Goal: Information Seeking & Learning: Find specific fact

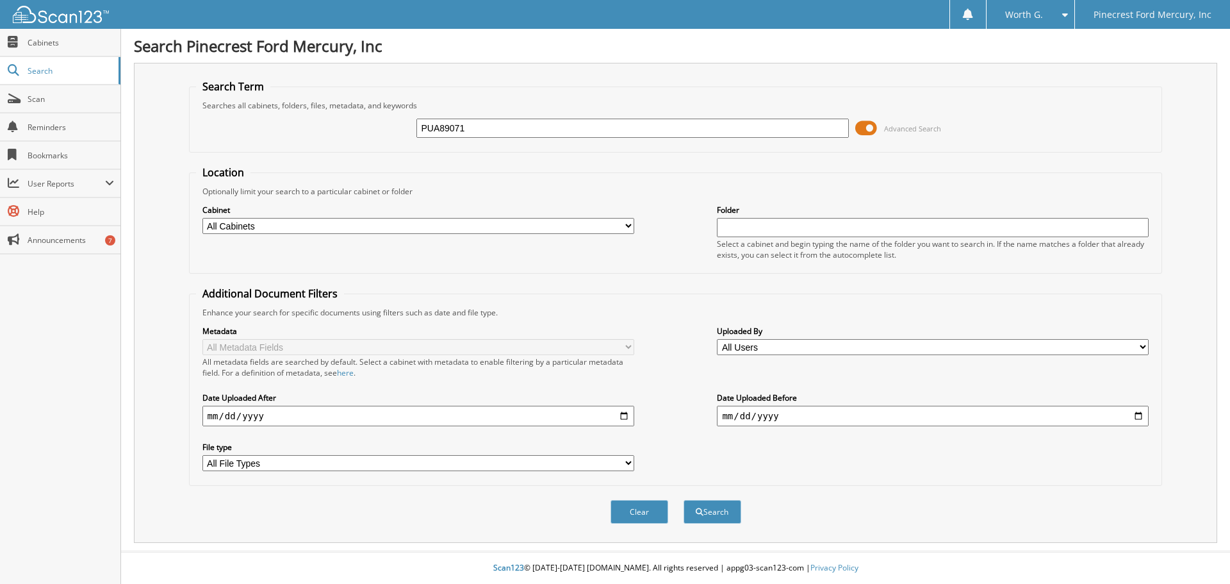
type input "PUA89071"
click at [683, 500] on button "Search" at bounding box center [712, 512] width 58 height 24
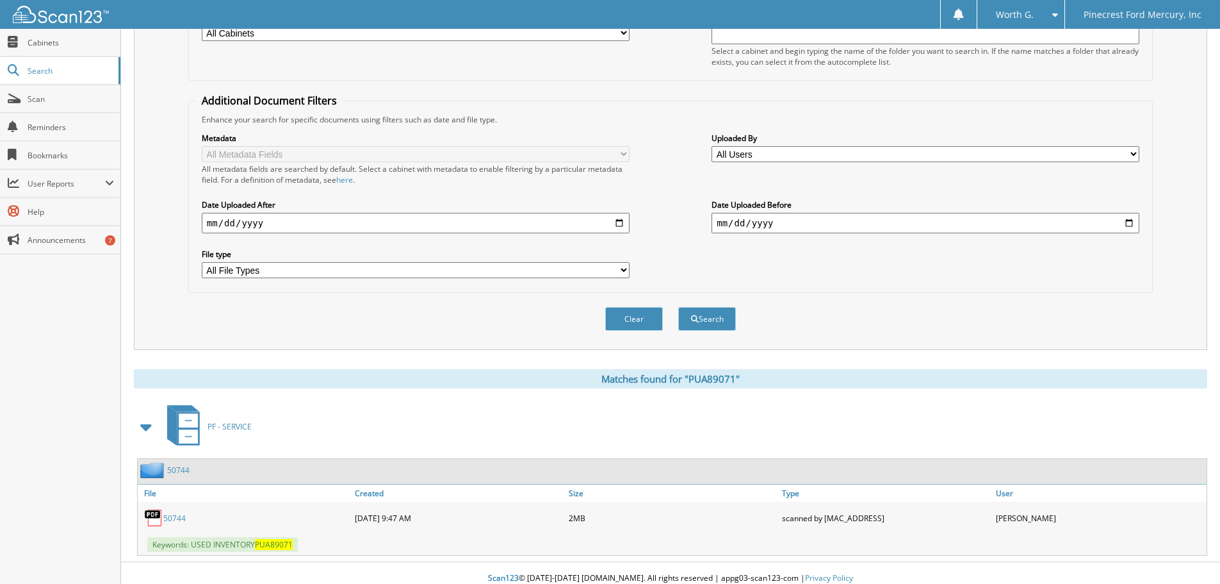
scroll to position [204, 0]
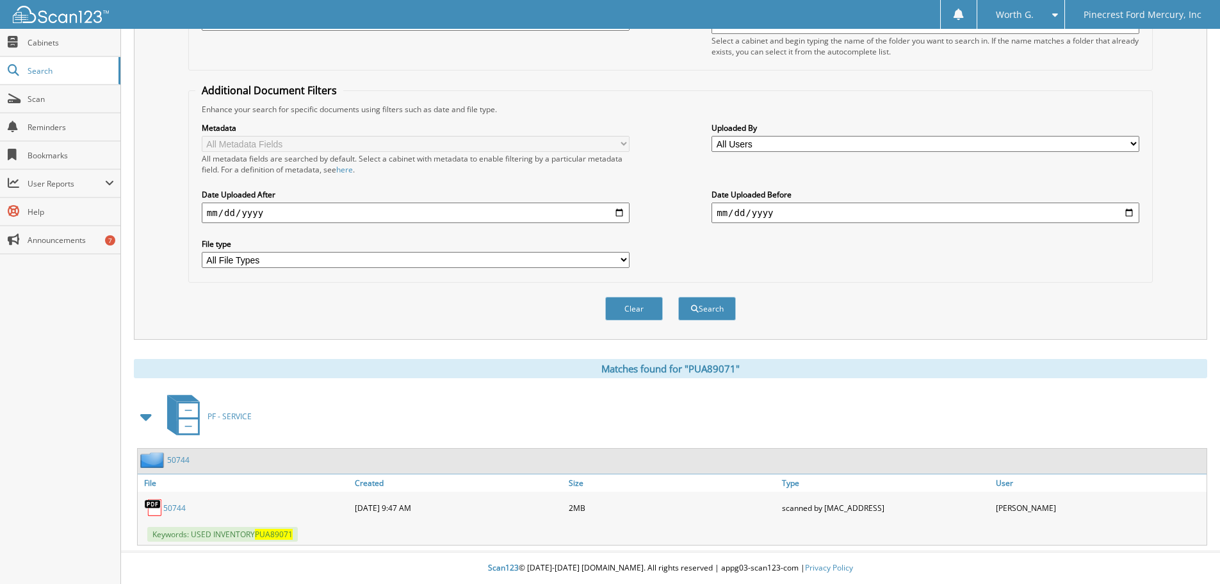
click at [180, 511] on link "50744" at bounding box center [174, 507] width 22 height 11
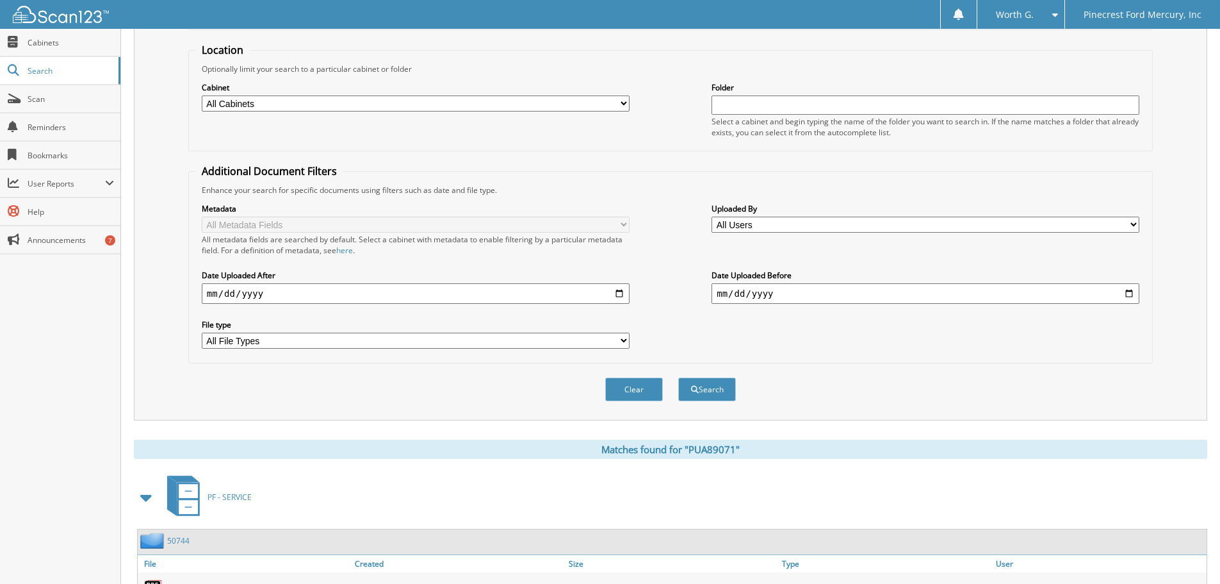
scroll to position [0, 0]
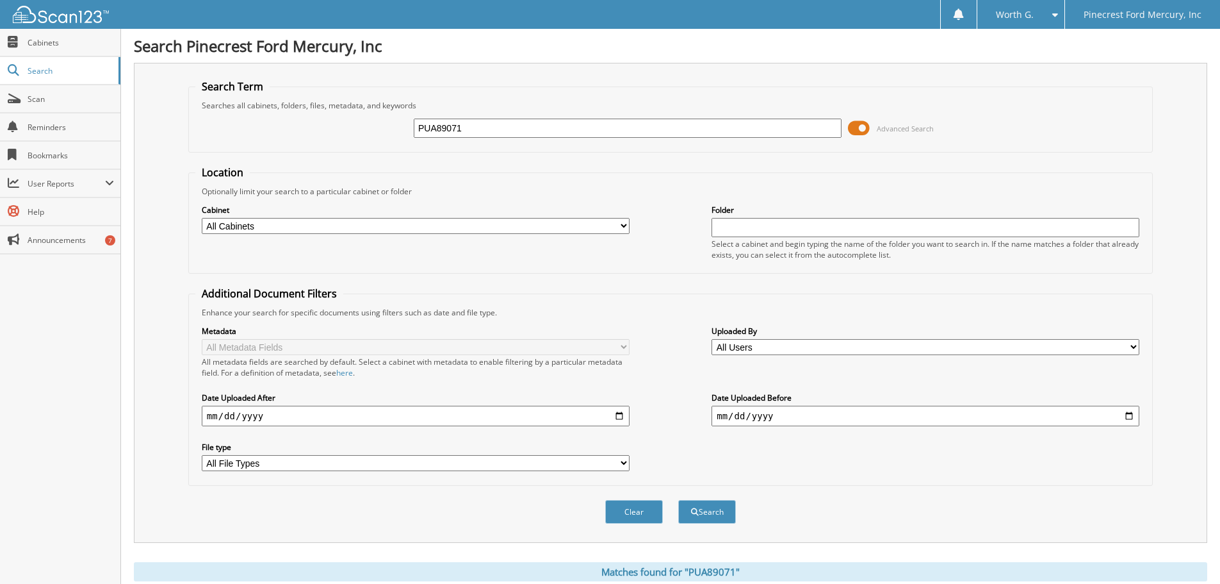
click at [540, 137] on input "PUA89071" at bounding box center [628, 128] width 428 height 19
click at [540, 134] on input "PUA89071" at bounding box center [628, 128] width 428 height 19
paste input "MBL12815"
type input "MBL12815"
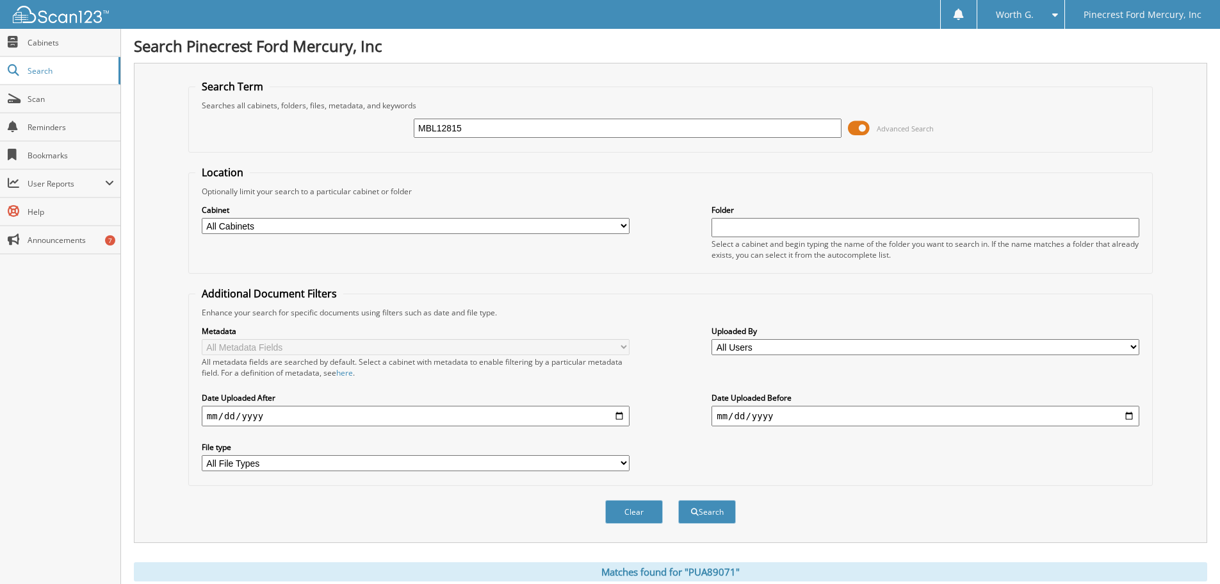
click at [678, 500] on button "Search" at bounding box center [707, 512] width 58 height 24
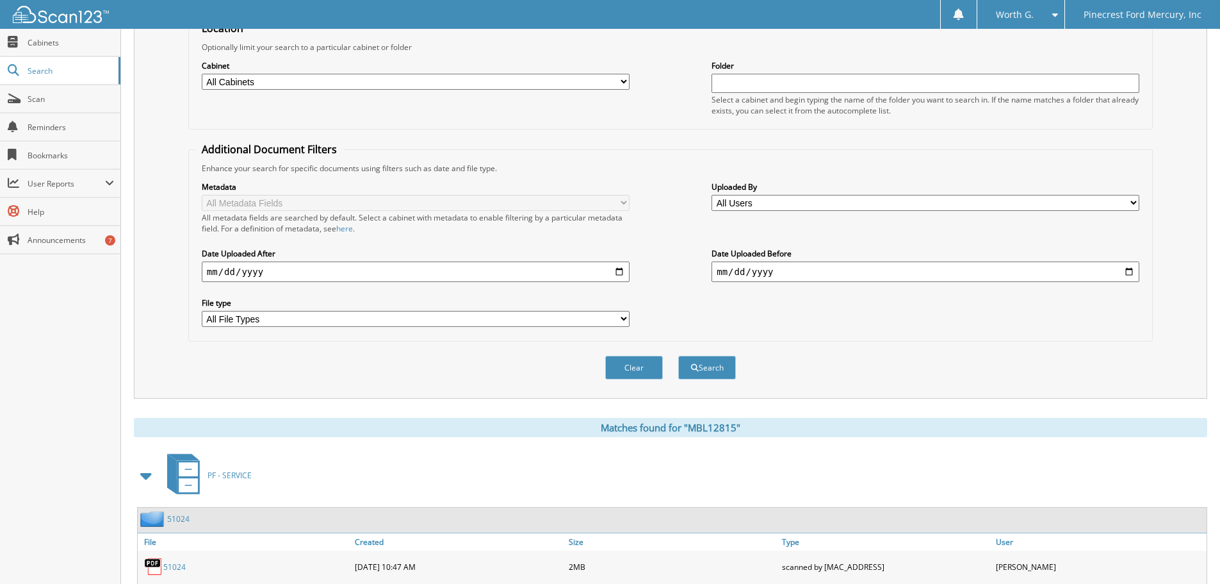
scroll to position [204, 0]
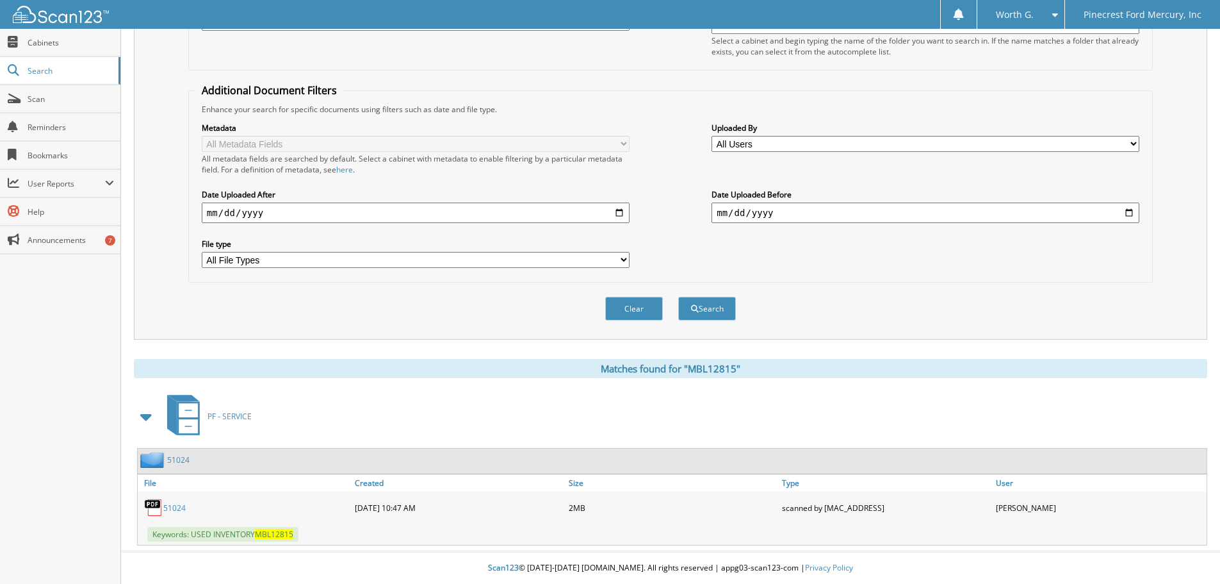
click at [176, 508] on link "51024" at bounding box center [174, 507] width 22 height 11
click at [644, 306] on button "Clear" at bounding box center [634, 309] width 58 height 24
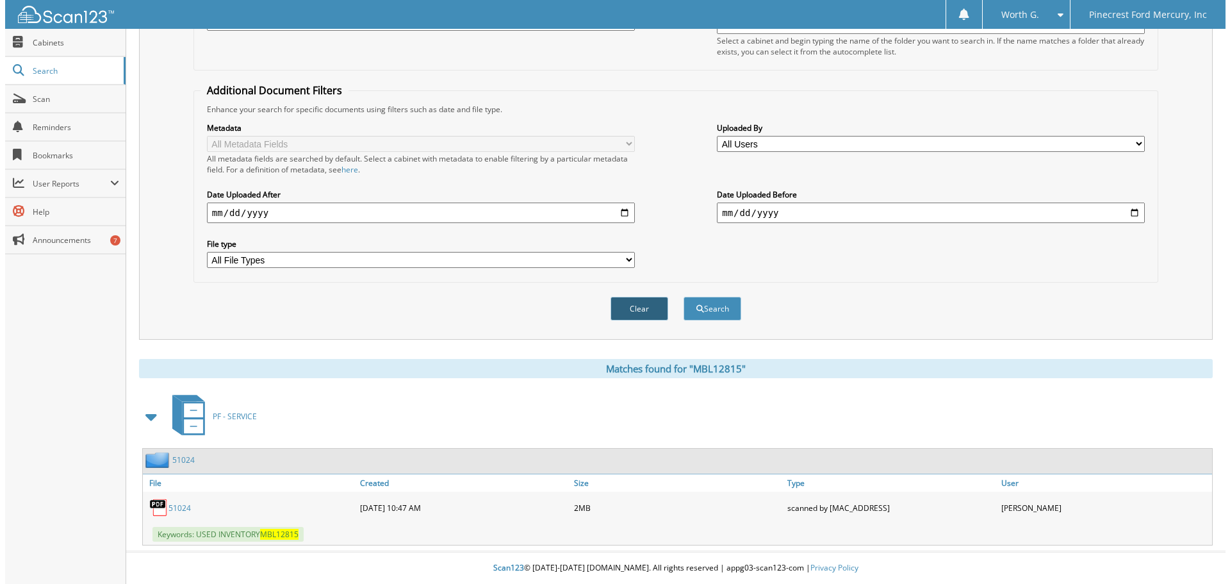
scroll to position [0, 0]
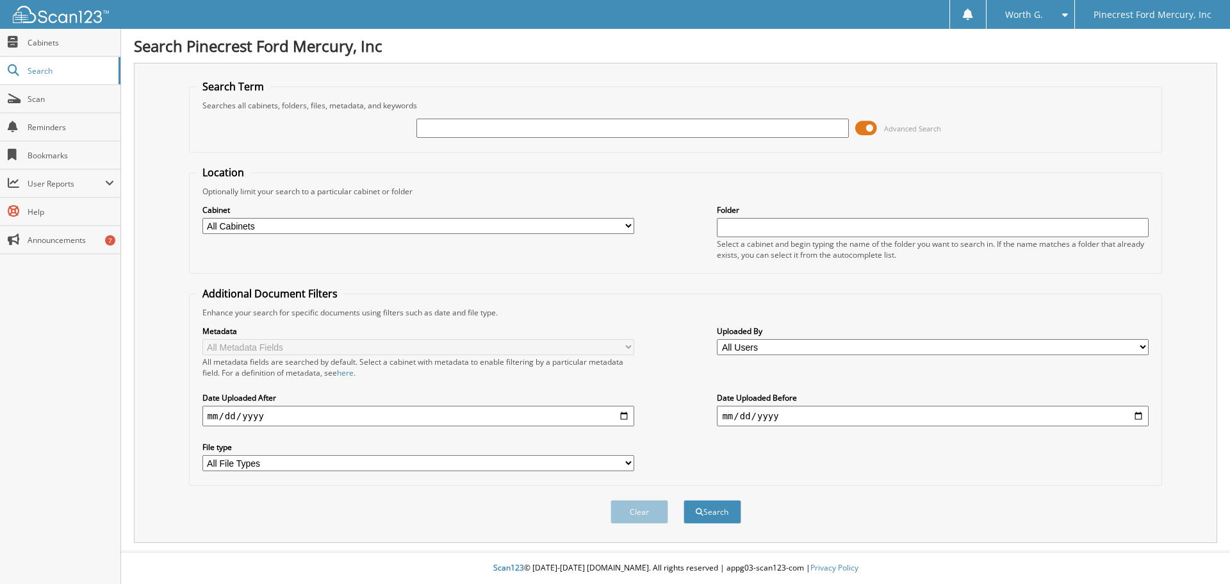
paste input "NGB07035"
type input "NGB07035"
click at [683, 500] on button "Search" at bounding box center [712, 512] width 58 height 24
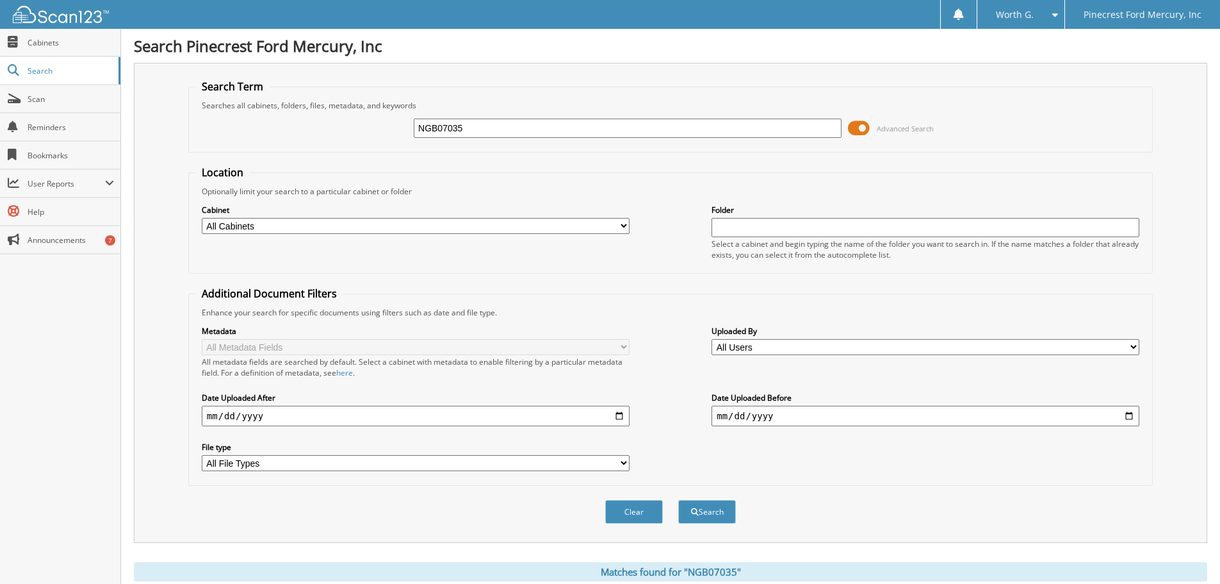
click at [731, 126] on input "NGB07035" at bounding box center [628, 128] width 428 height 19
click at [678, 500] on button "Search" at bounding box center [707, 512] width 58 height 24
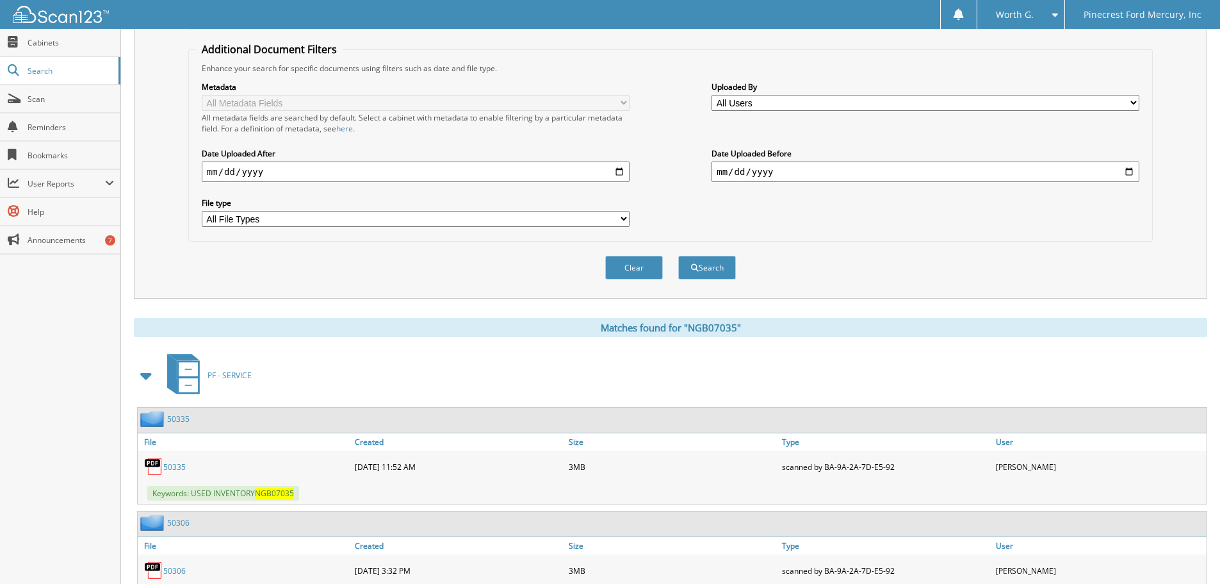
scroll to position [307, 0]
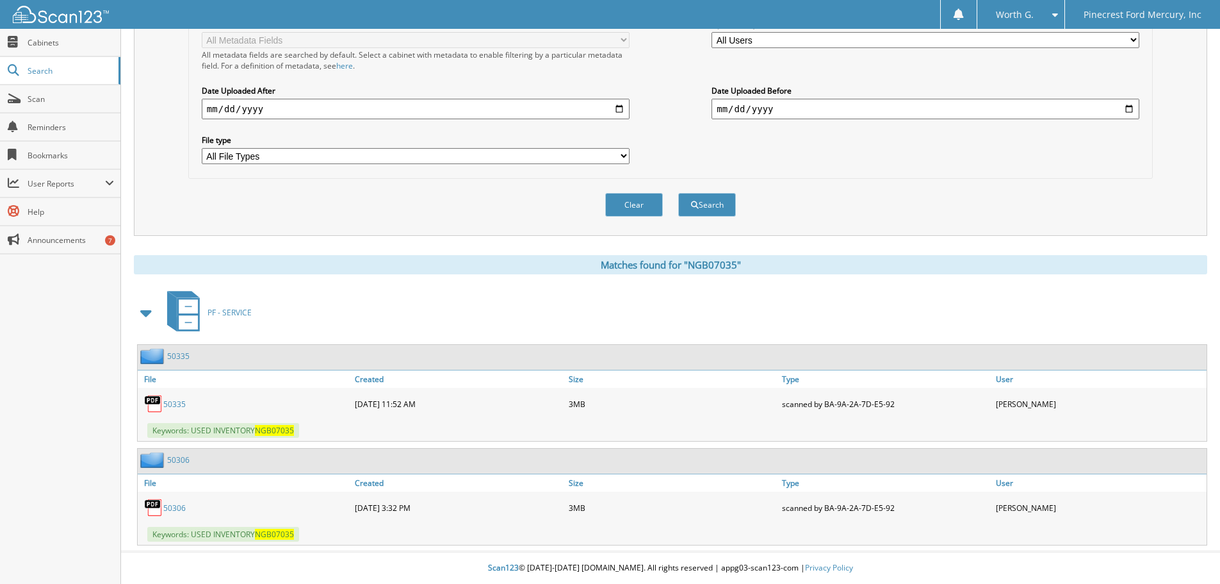
click at [176, 408] on link "50335" at bounding box center [174, 403] width 22 height 11
click at [630, 202] on button "Clear" at bounding box center [634, 205] width 58 height 24
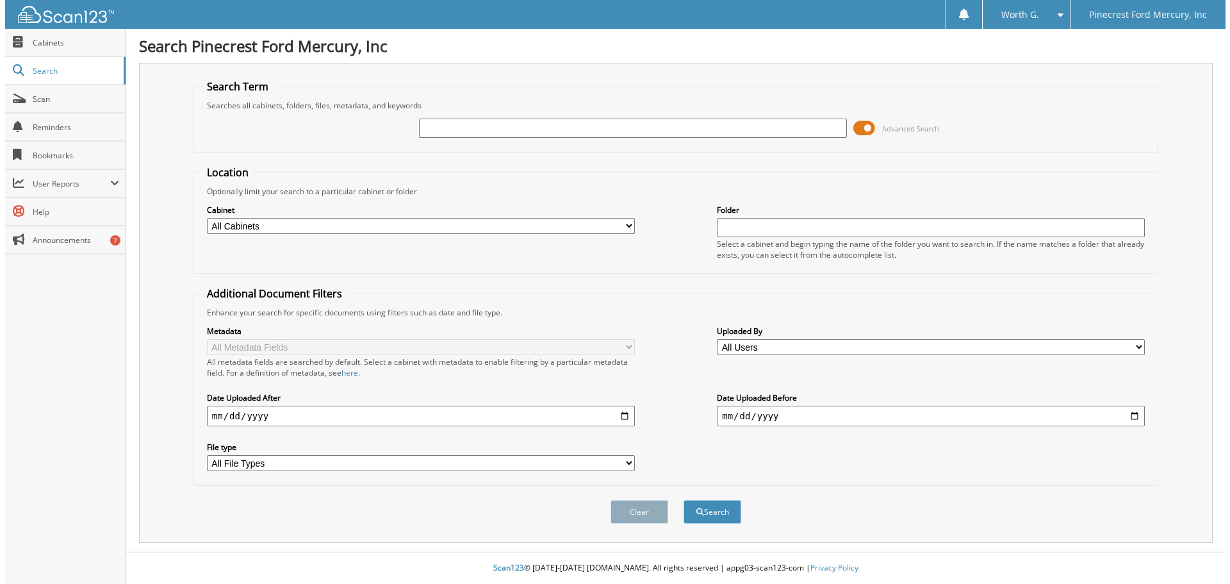
scroll to position [0, 0]
paste input "KUA17874"
type input "KUA17874"
click at [683, 500] on button "Search" at bounding box center [712, 512] width 58 height 24
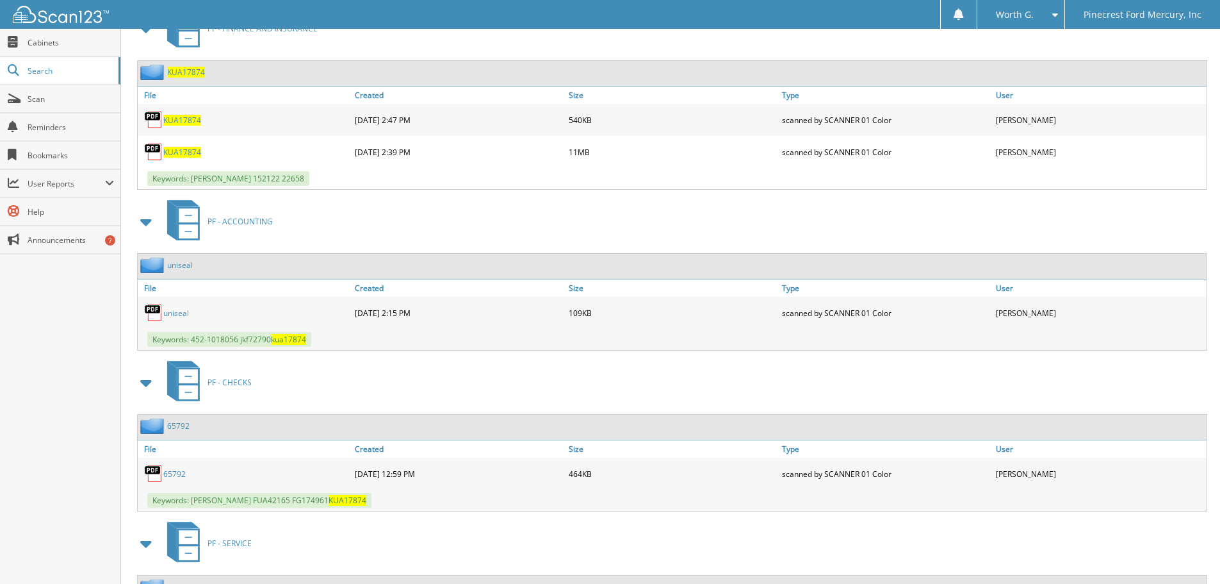
scroll to position [448, 0]
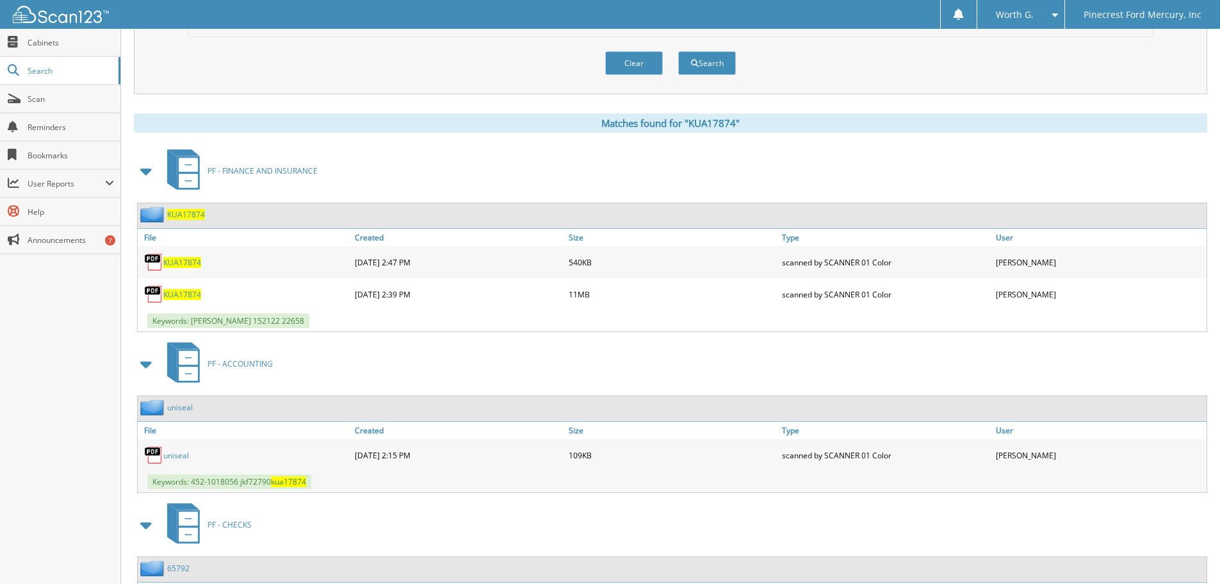
click at [445, 375] on div "PF - ACCOUNTING" at bounding box center [671, 363] width 1074 height 51
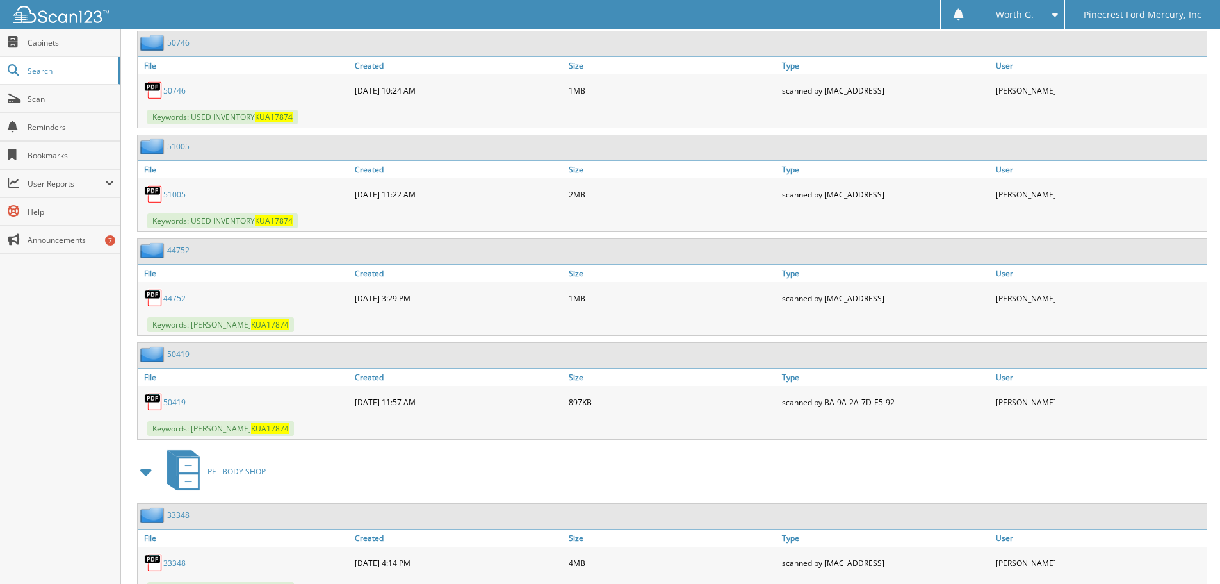
scroll to position [1477, 0]
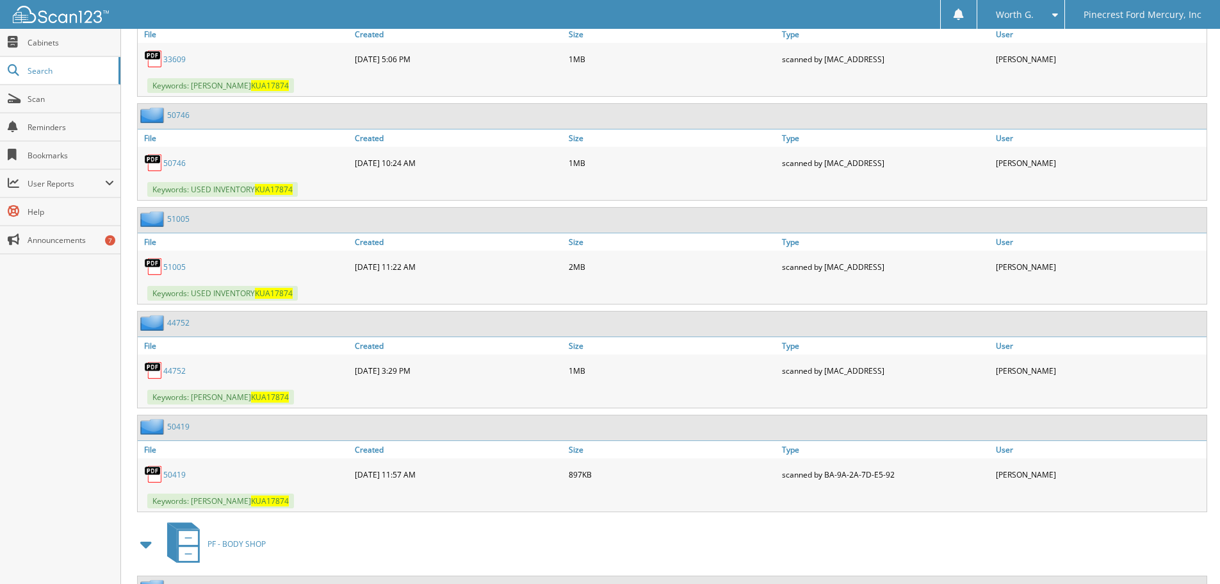
click at [179, 268] on link "51005" at bounding box center [174, 266] width 22 height 11
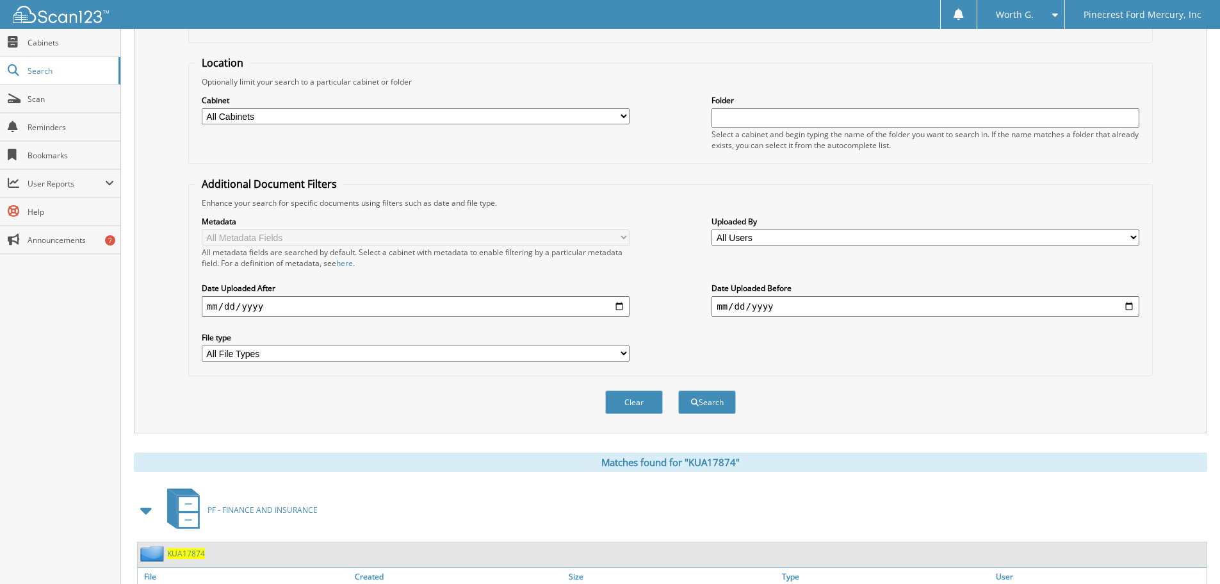
scroll to position [132, 0]
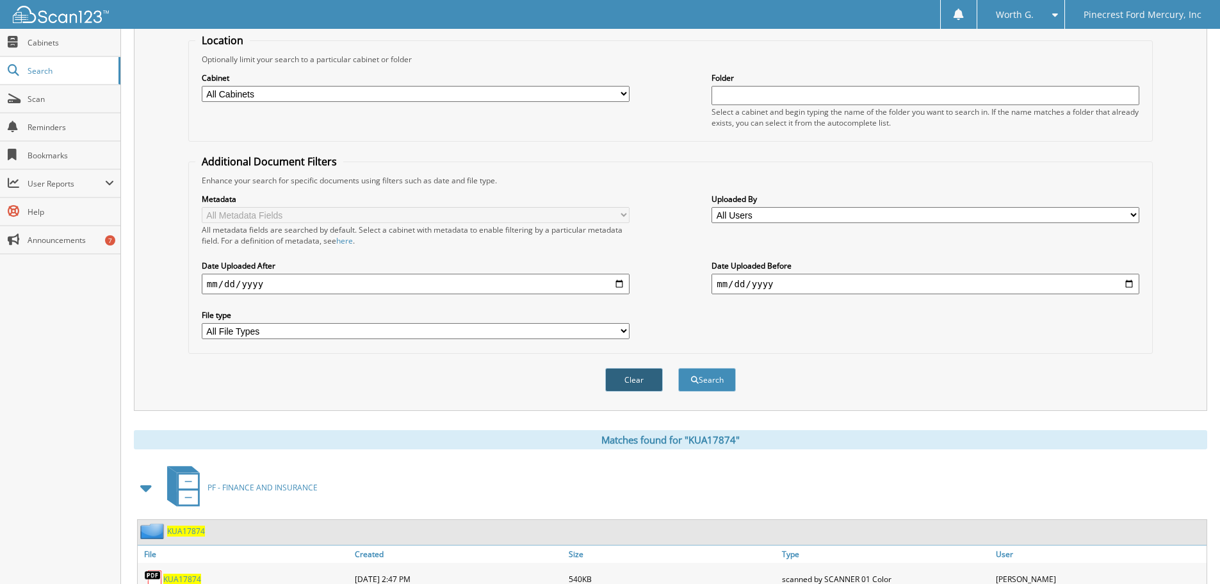
click at [640, 389] on button "Clear" at bounding box center [634, 380] width 58 height 24
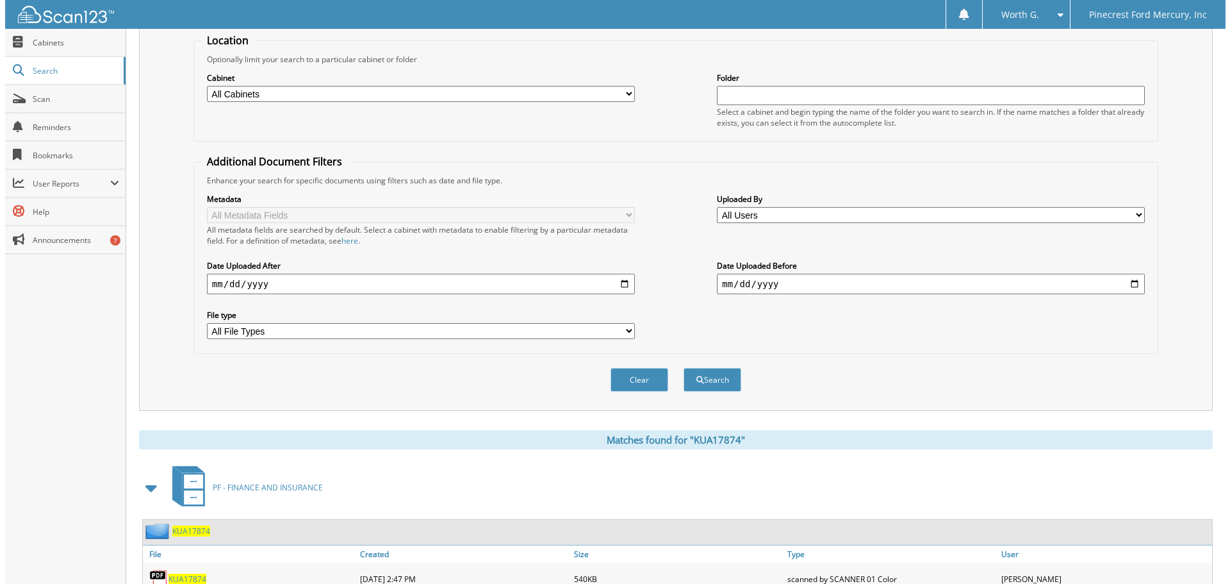
scroll to position [0, 0]
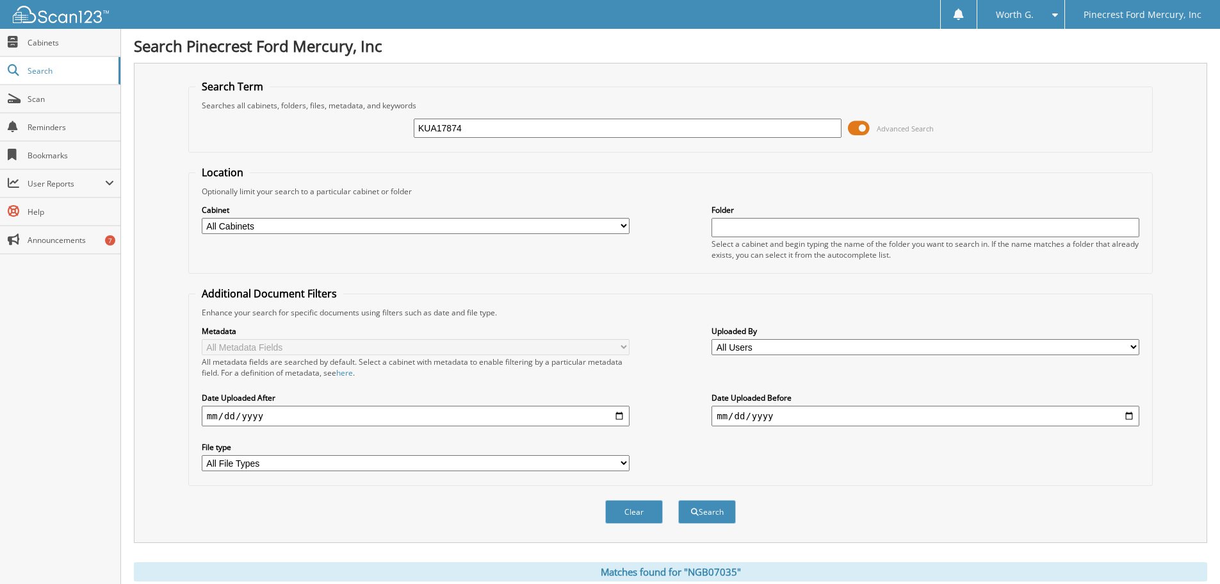
drag, startPoint x: 0, startPoint y: 0, endPoint x: 499, endPoint y: 127, distance: 515.0
click at [497, 137] on input "KUA17874" at bounding box center [628, 128] width 428 height 19
click at [500, 126] on input "KUA17874" at bounding box center [628, 128] width 428 height 19
click at [626, 503] on button "Clear" at bounding box center [634, 512] width 58 height 24
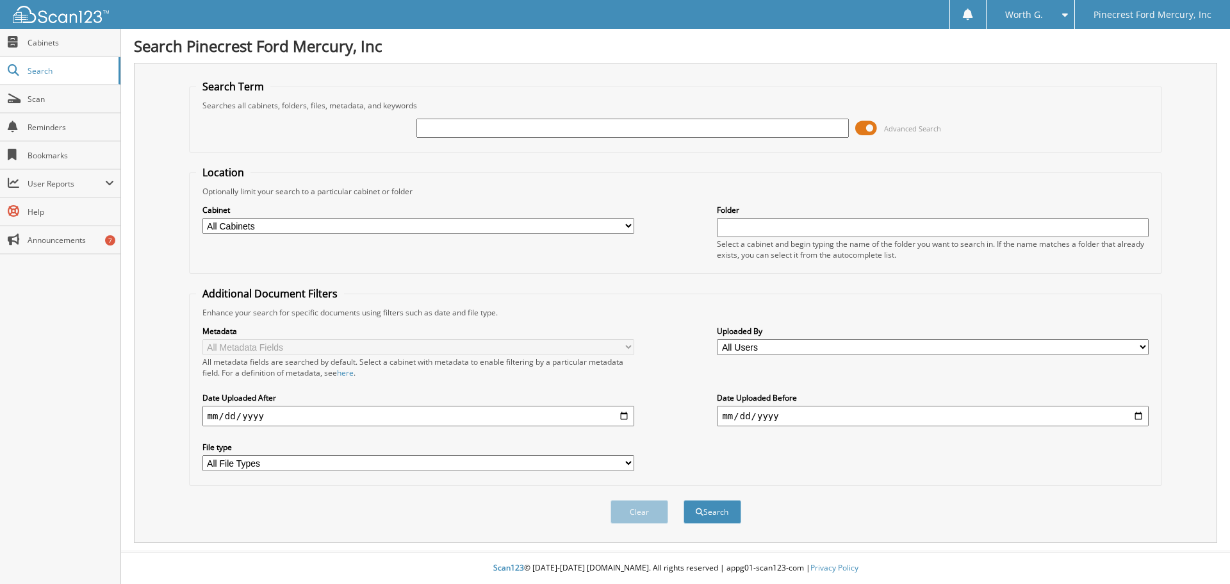
paste input "NGB88995"
type input "NGB88995"
click at [683, 500] on button "Search" at bounding box center [712, 512] width 58 height 24
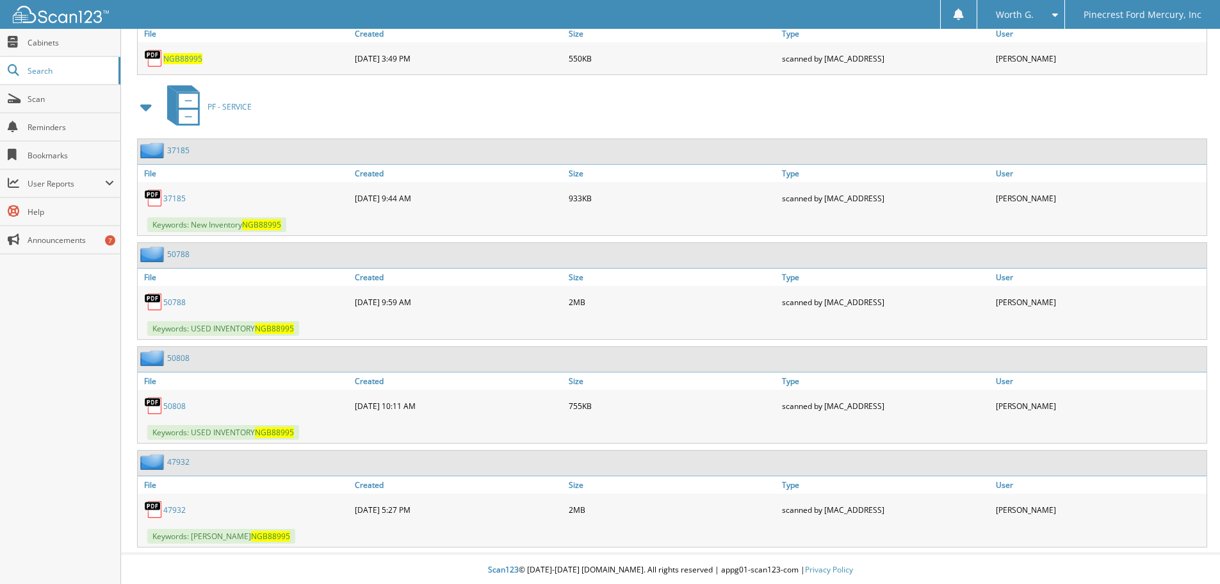
scroll to position [655, 0]
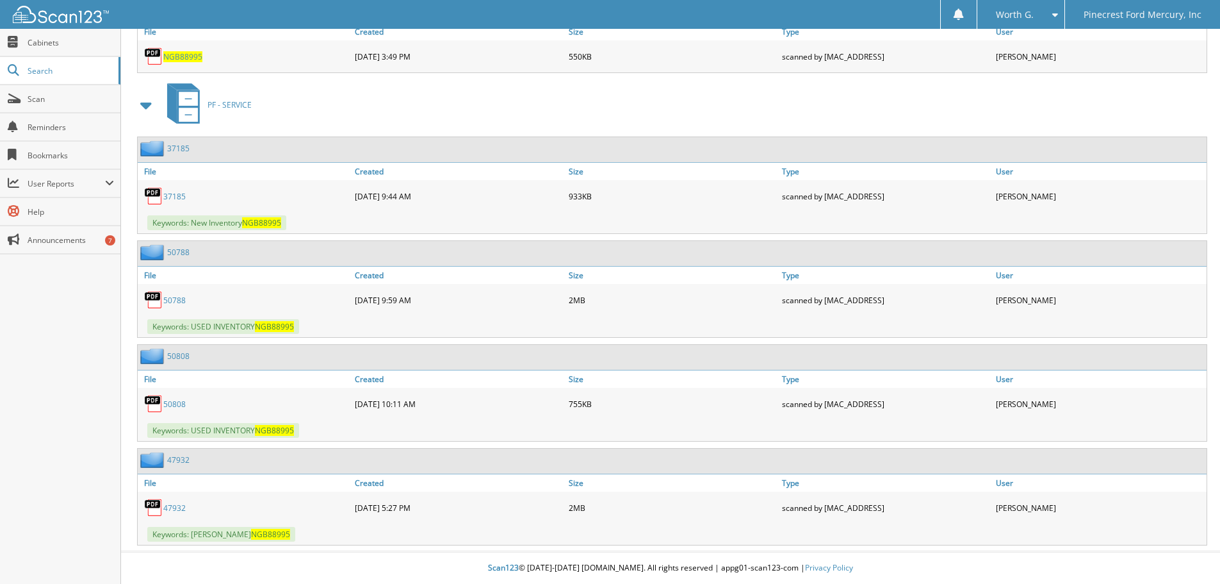
click at [488, 418] on div "50808 [DATE] 10:11 AM 755KB" at bounding box center [672, 404] width 1069 height 32
click at [182, 407] on link "50808" at bounding box center [174, 403] width 22 height 11
click at [184, 303] on link "50788" at bounding box center [174, 300] width 22 height 11
click at [546, 107] on div "PF - SERVICE" at bounding box center [671, 104] width 1074 height 51
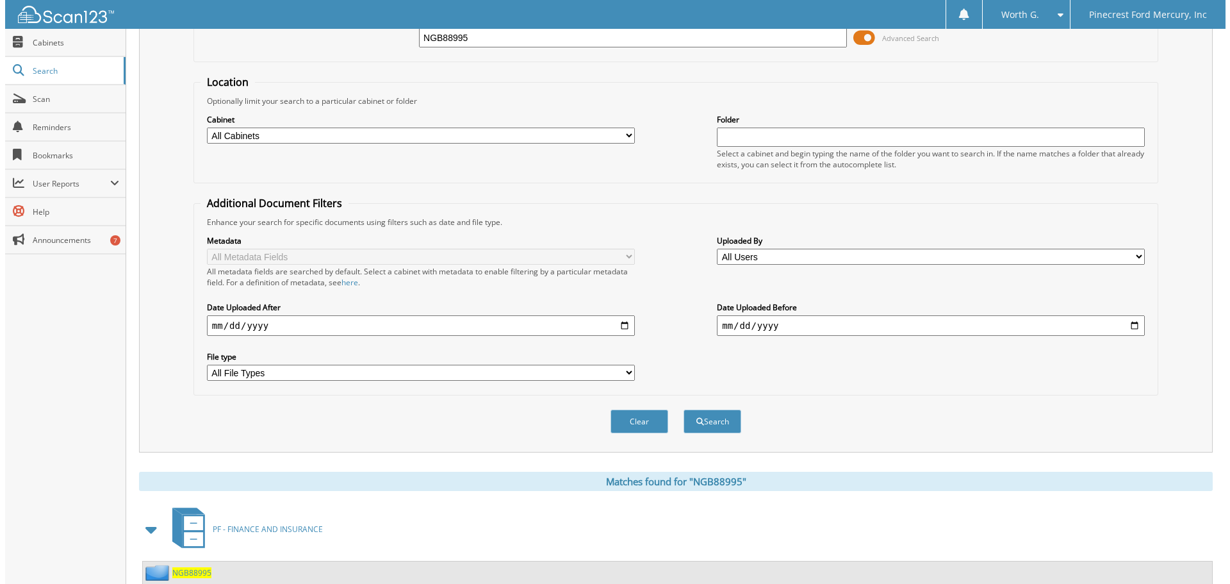
scroll to position [0, 0]
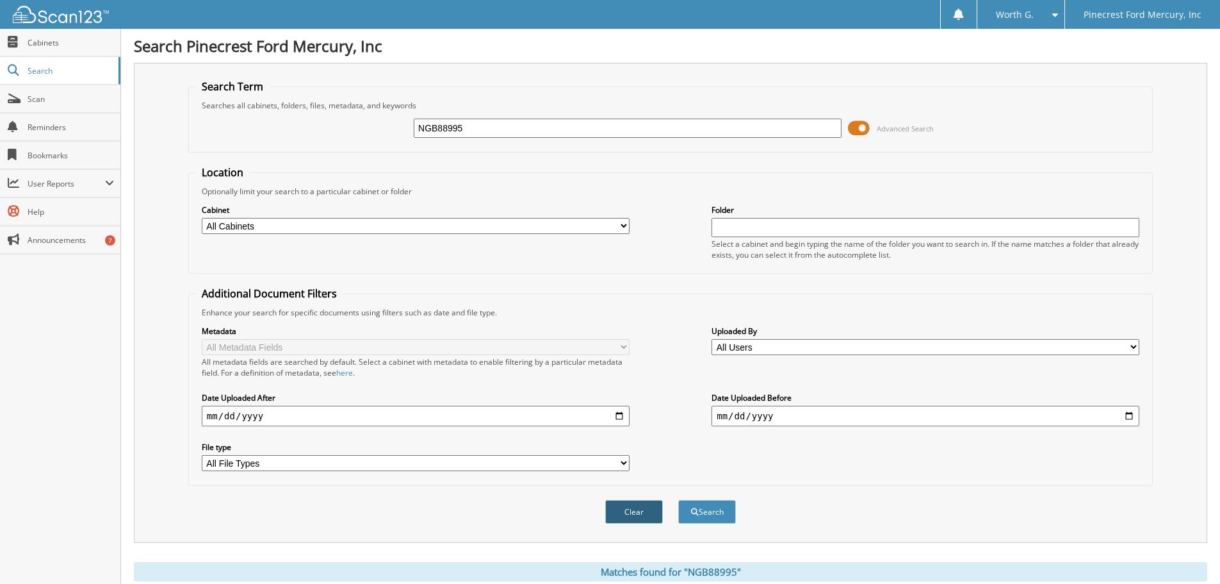
drag, startPoint x: 637, startPoint y: 497, endPoint x: 637, endPoint y: 510, distance: 12.8
click at [637, 497] on div "Clear Search" at bounding box center [670, 512] width 965 height 52
click at [636, 510] on button "Clear" at bounding box center [634, 512] width 58 height 24
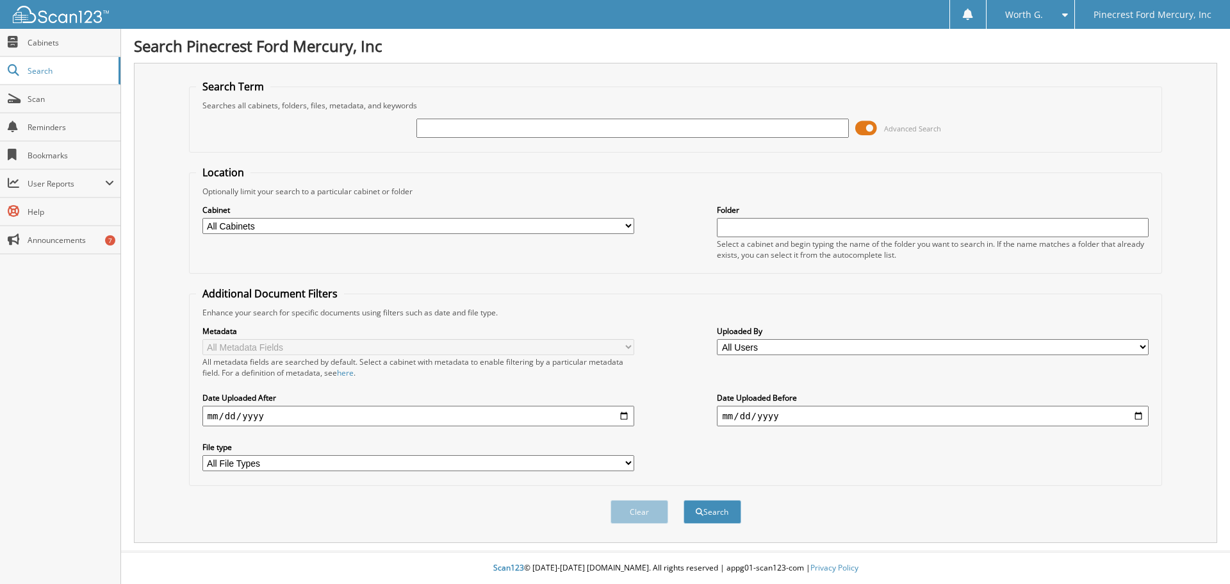
drag, startPoint x: 539, startPoint y: 138, endPoint x: 558, endPoint y: 124, distance: 23.3
paste input "KZ107351"
type input "KZ107351"
click at [710, 508] on button "Search" at bounding box center [712, 512] width 58 height 24
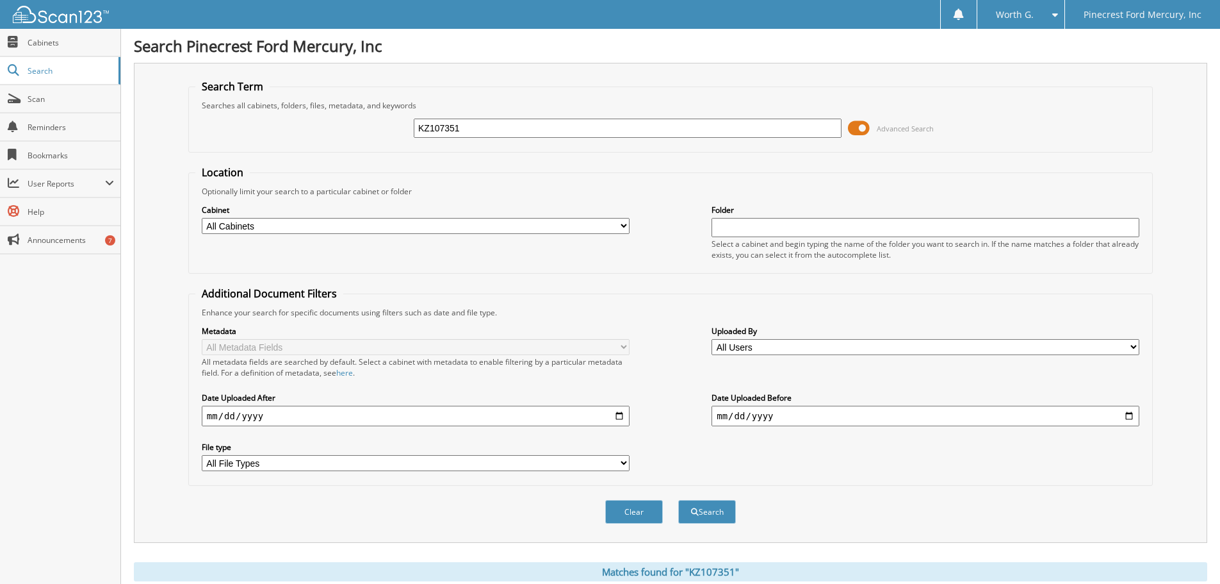
scroll to position [448, 0]
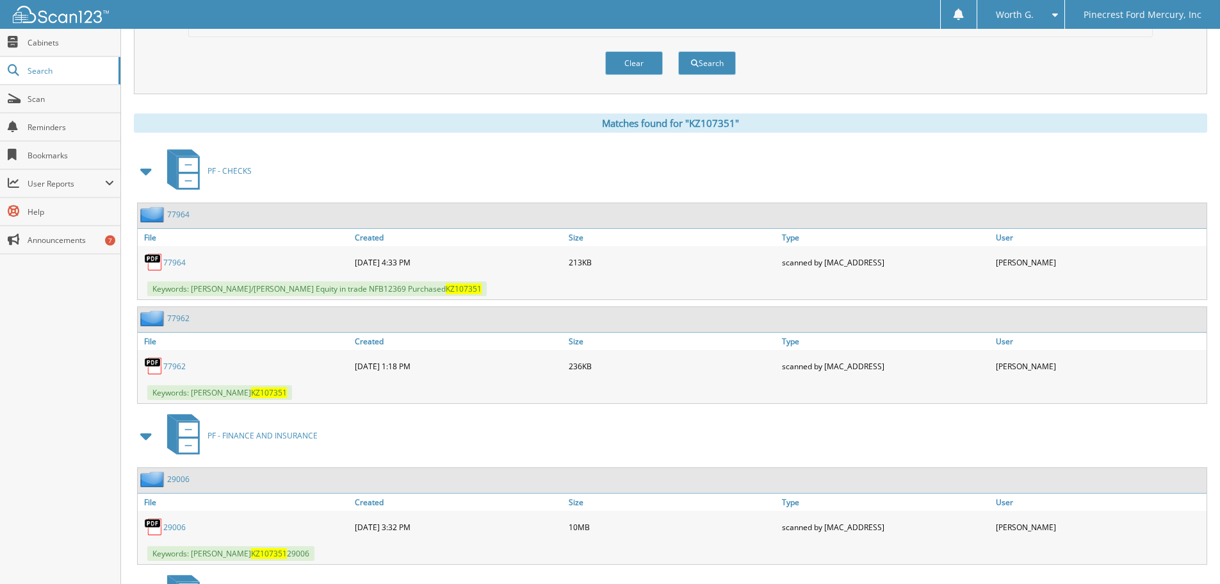
click at [440, 83] on div "Clear Search" at bounding box center [670, 63] width 965 height 52
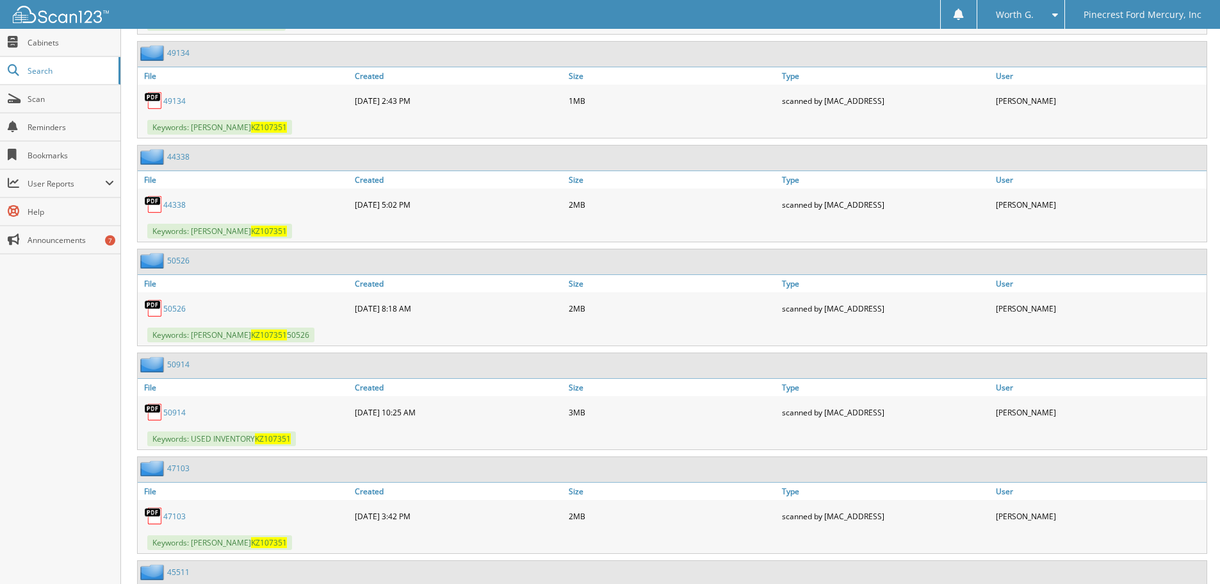
scroll to position [1281, 0]
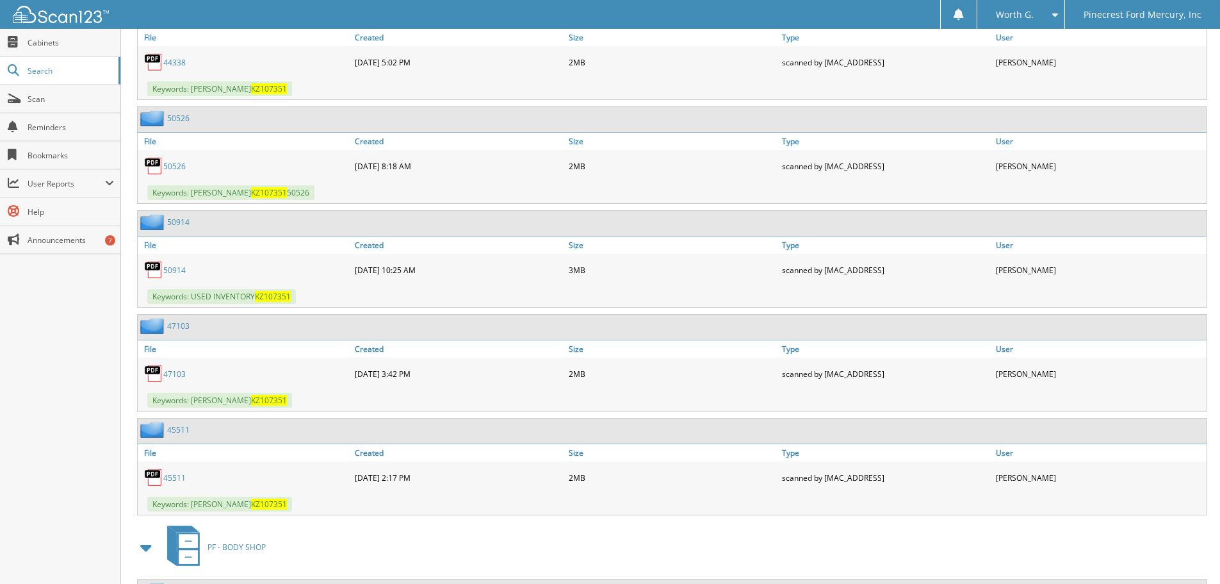
click at [185, 270] on link "50914" at bounding box center [174, 270] width 22 height 11
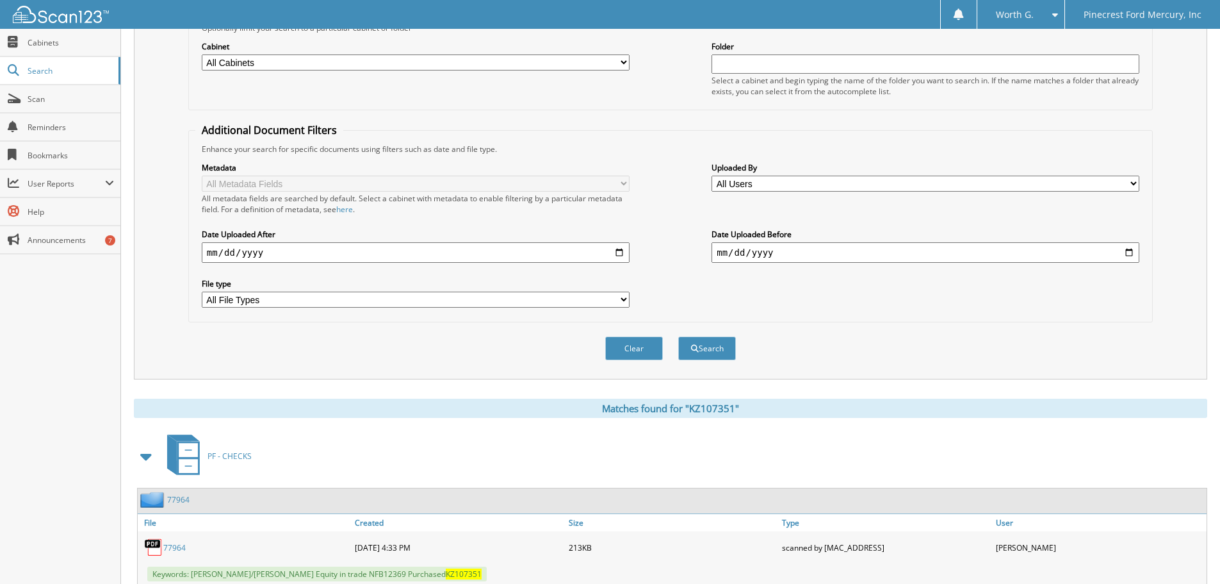
scroll to position [64, 0]
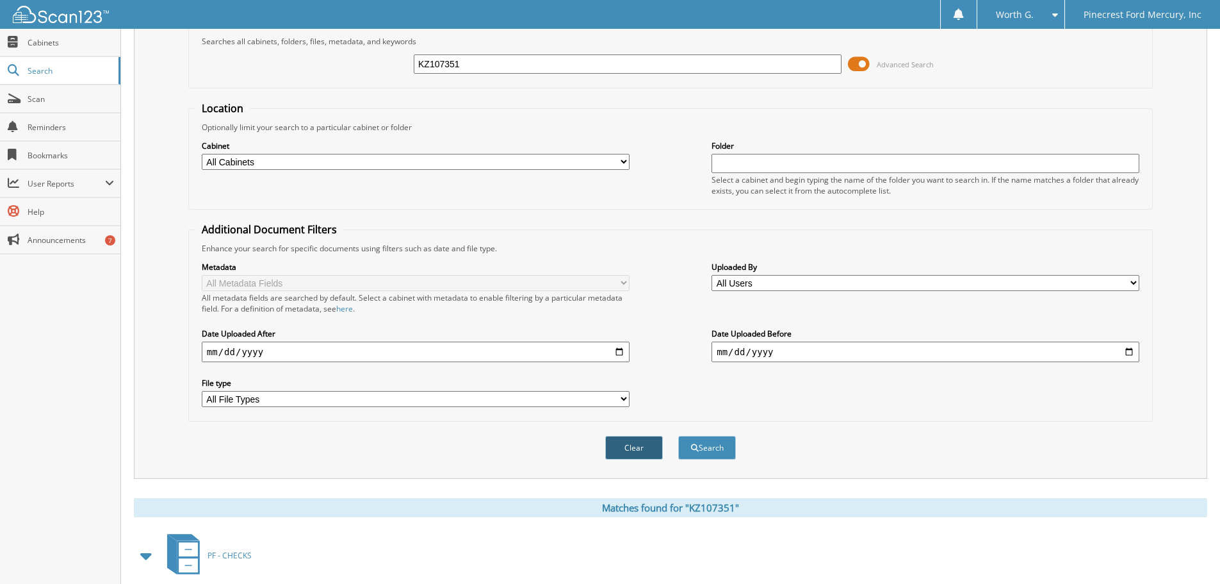
click at [636, 455] on button "Clear" at bounding box center [634, 448] width 58 height 24
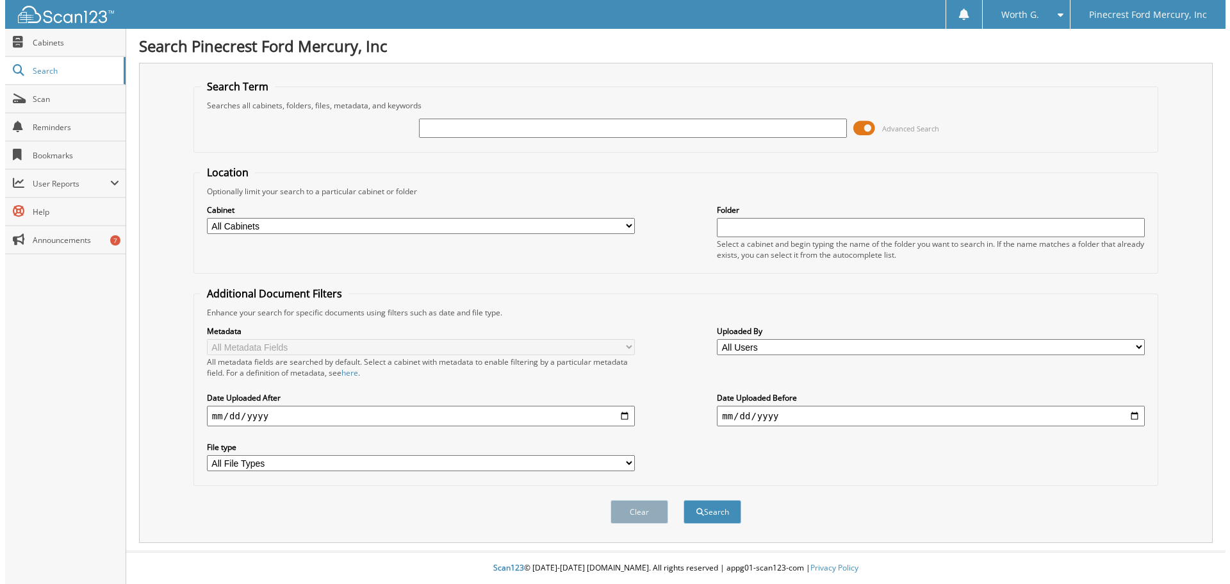
scroll to position [0, 0]
paste input "SG100483"
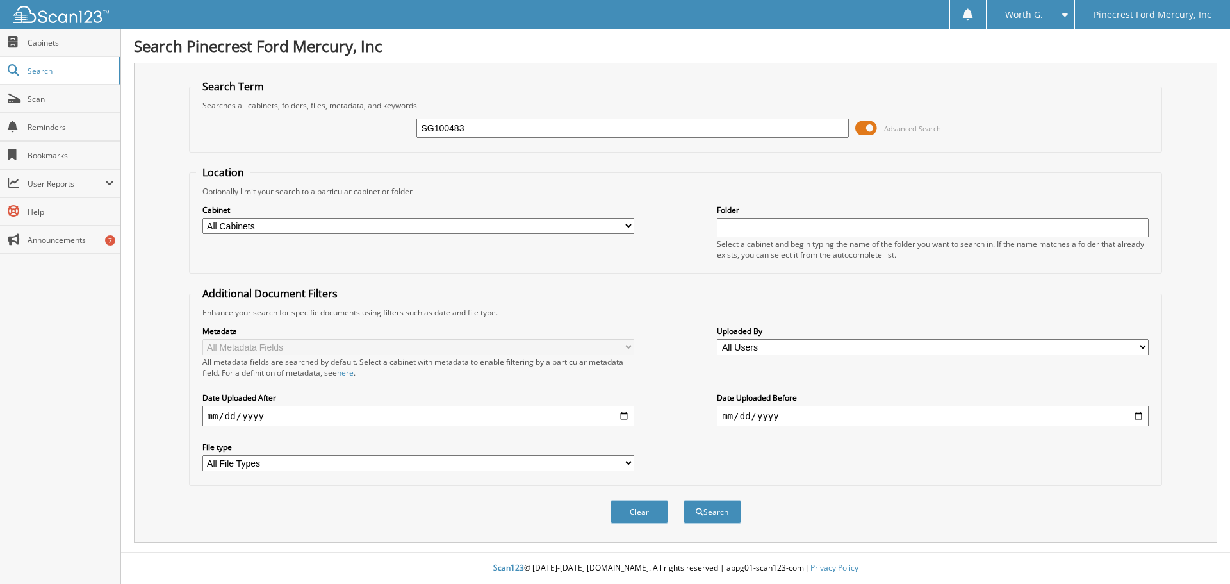
type input "SG100483"
click at [683, 500] on button "Search" at bounding box center [712, 512] width 58 height 24
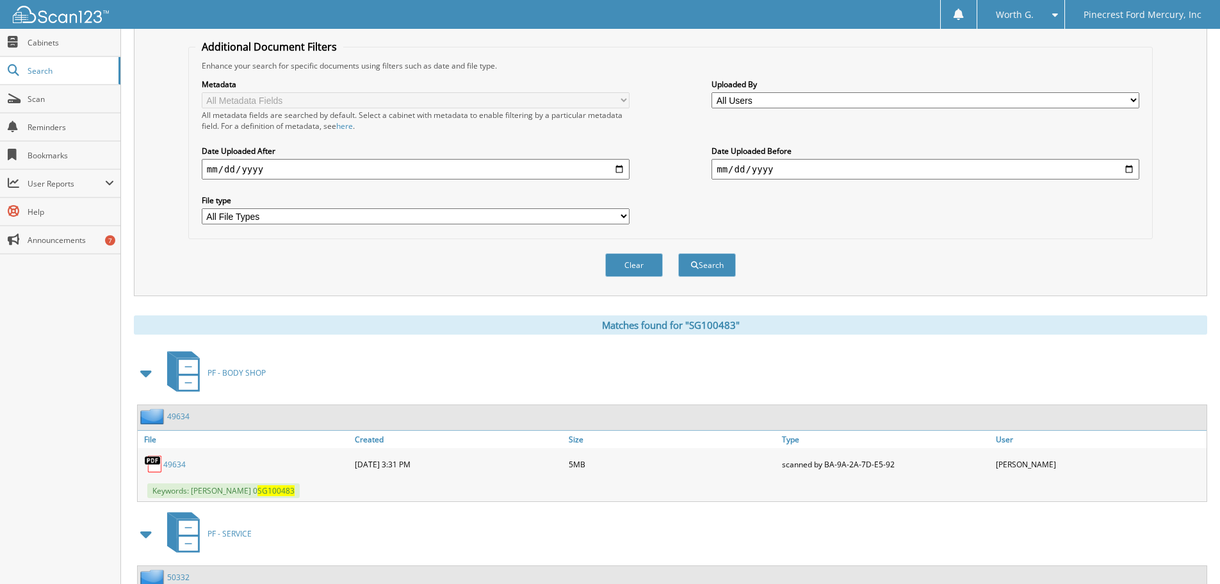
scroll to position [364, 0]
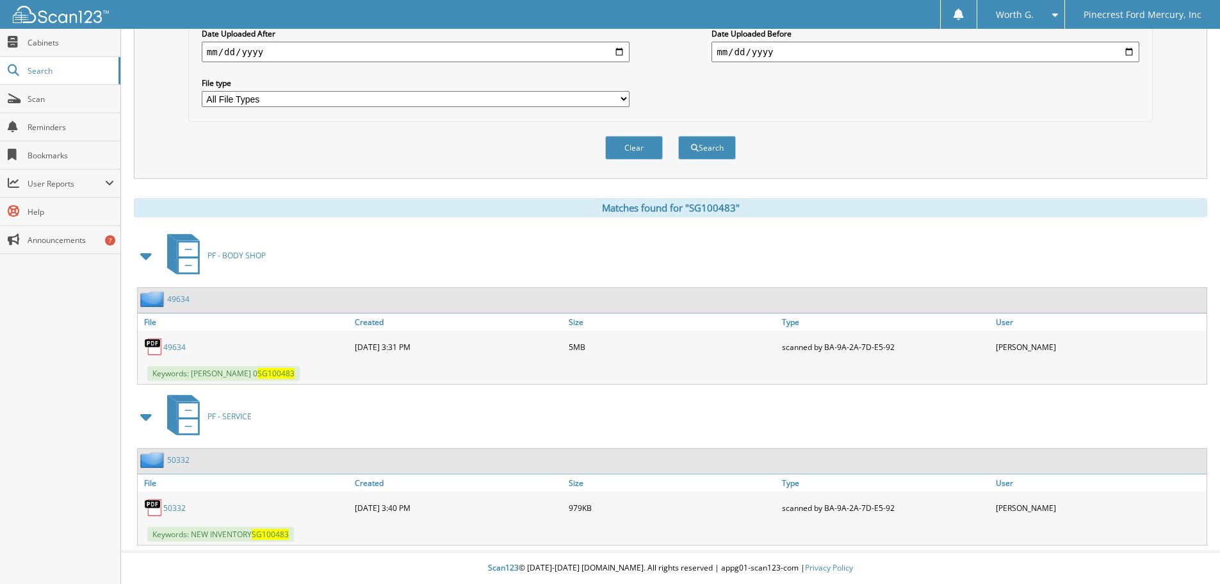
click at [176, 511] on link "50332" at bounding box center [174, 507] width 22 height 11
click at [883, 162] on div "Clear Search" at bounding box center [670, 148] width 965 height 52
click at [634, 154] on button "Clear" at bounding box center [634, 148] width 58 height 24
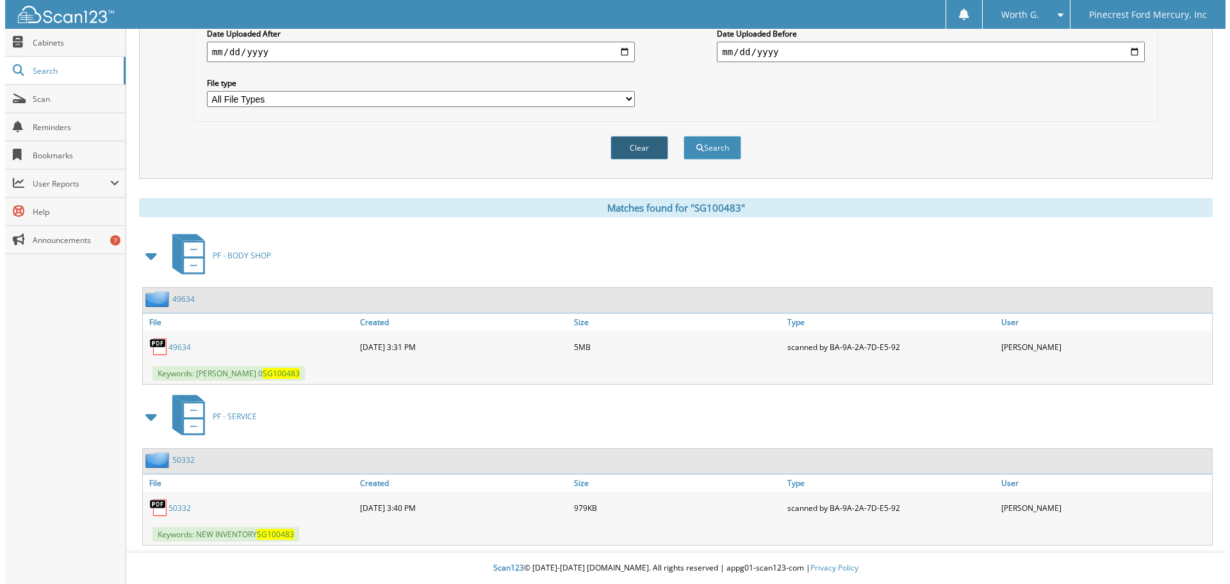
scroll to position [0, 0]
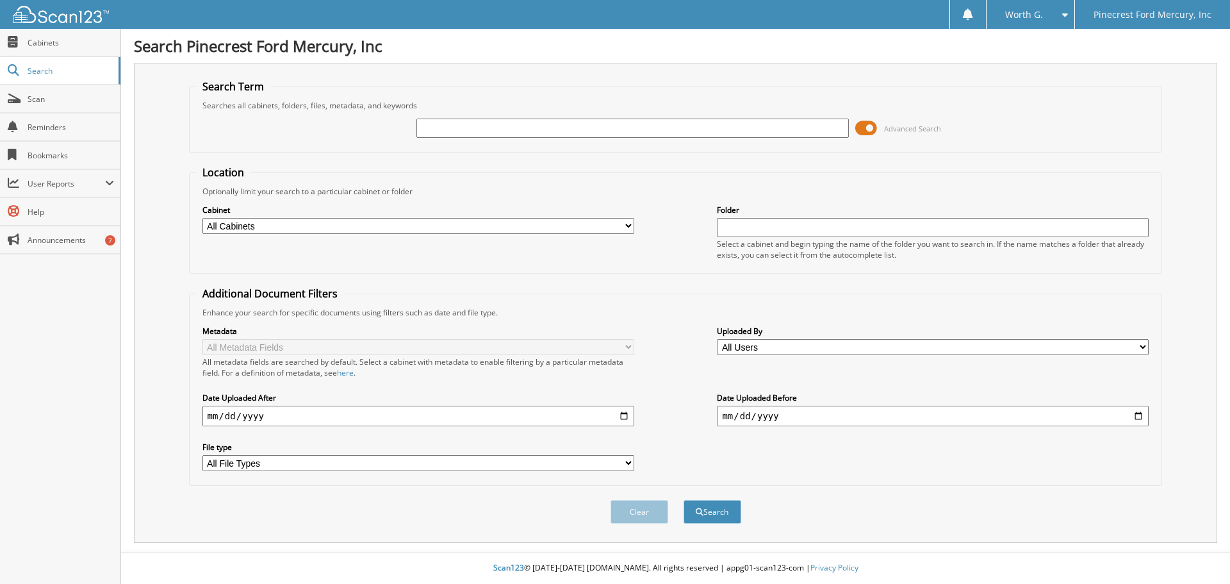
paste input "PKF54170"
type input "PKF54170"
click at [683, 500] on button "Search" at bounding box center [712, 512] width 58 height 24
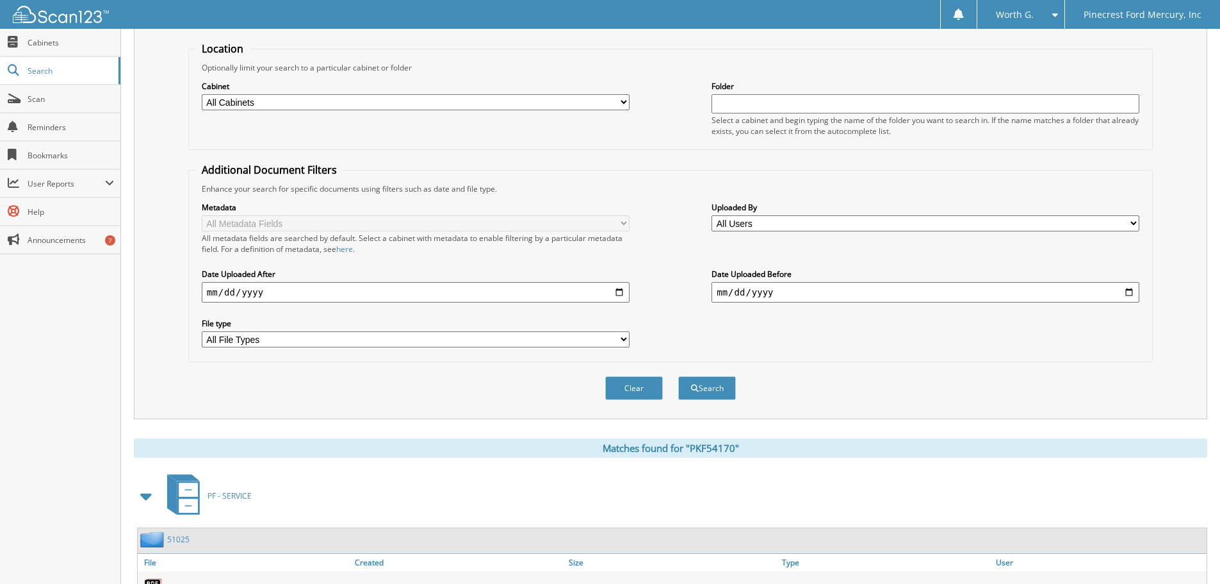
scroll to position [204, 0]
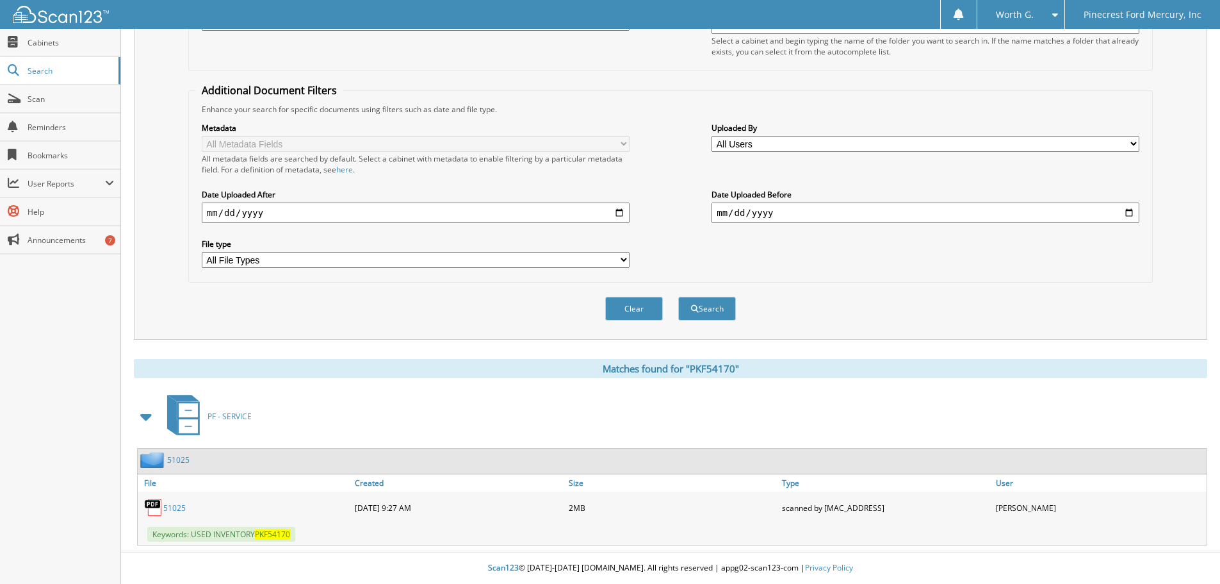
click at [181, 503] on link "51025" at bounding box center [174, 507] width 22 height 11
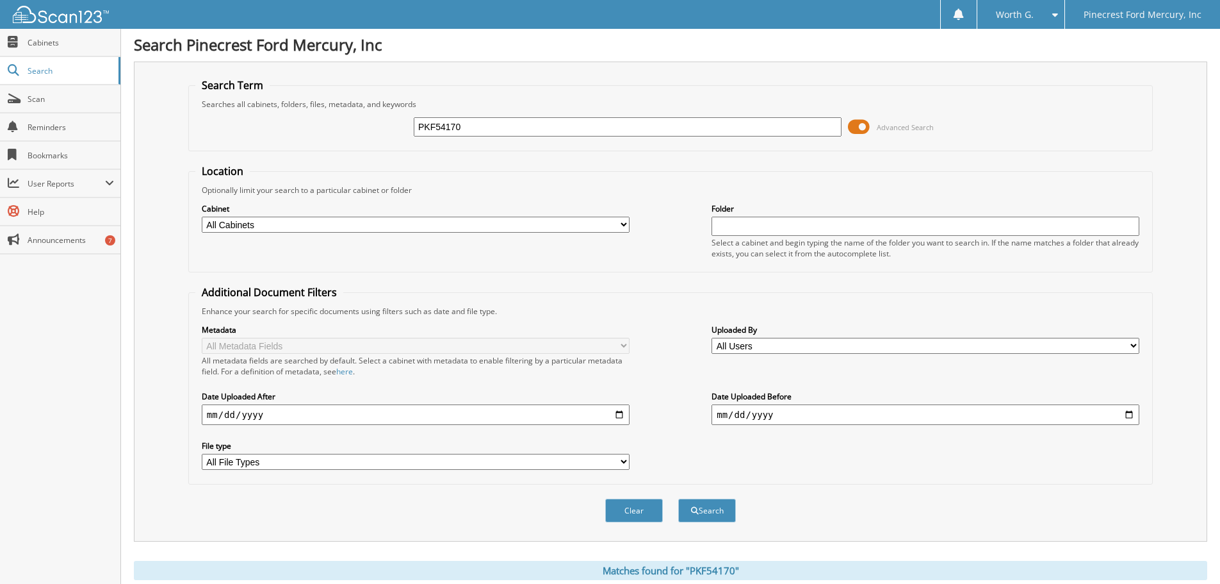
scroll to position [0, 0]
click at [528, 128] on input "PKF54170" at bounding box center [628, 128] width 428 height 19
type input "M1138637"
click at [678, 500] on button "Search" at bounding box center [707, 512] width 58 height 24
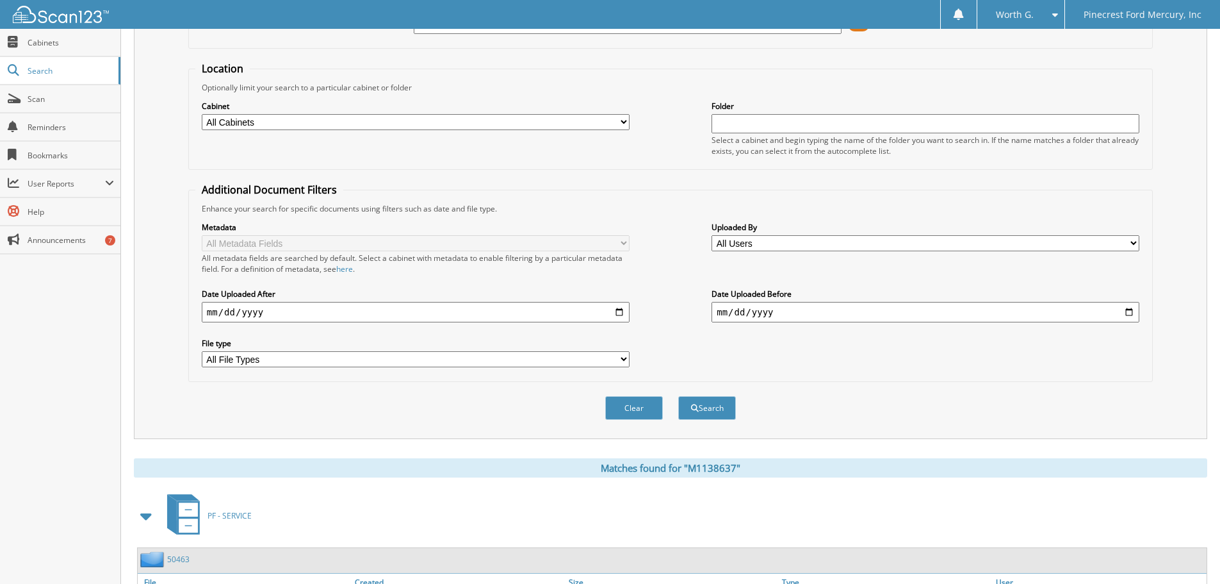
scroll to position [204, 0]
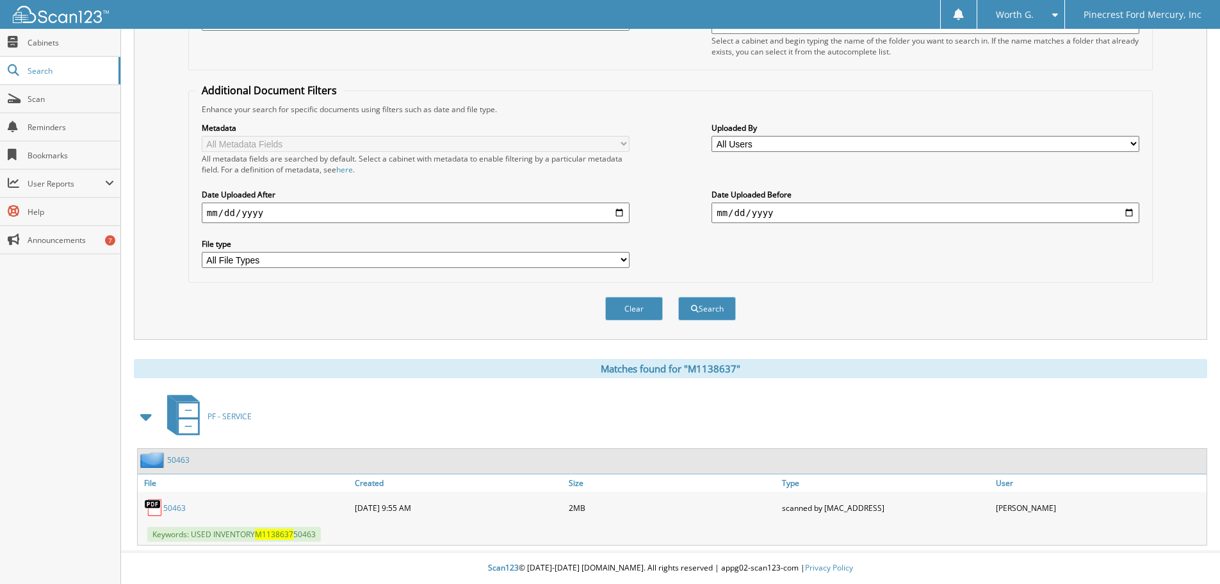
click at [178, 507] on link "50463" at bounding box center [174, 507] width 22 height 11
click at [634, 321] on div "Clear" at bounding box center [634, 308] width 60 height 26
click at [628, 293] on div "Clear Search" at bounding box center [670, 308] width 965 height 52
click at [634, 304] on button "Clear" at bounding box center [634, 309] width 58 height 24
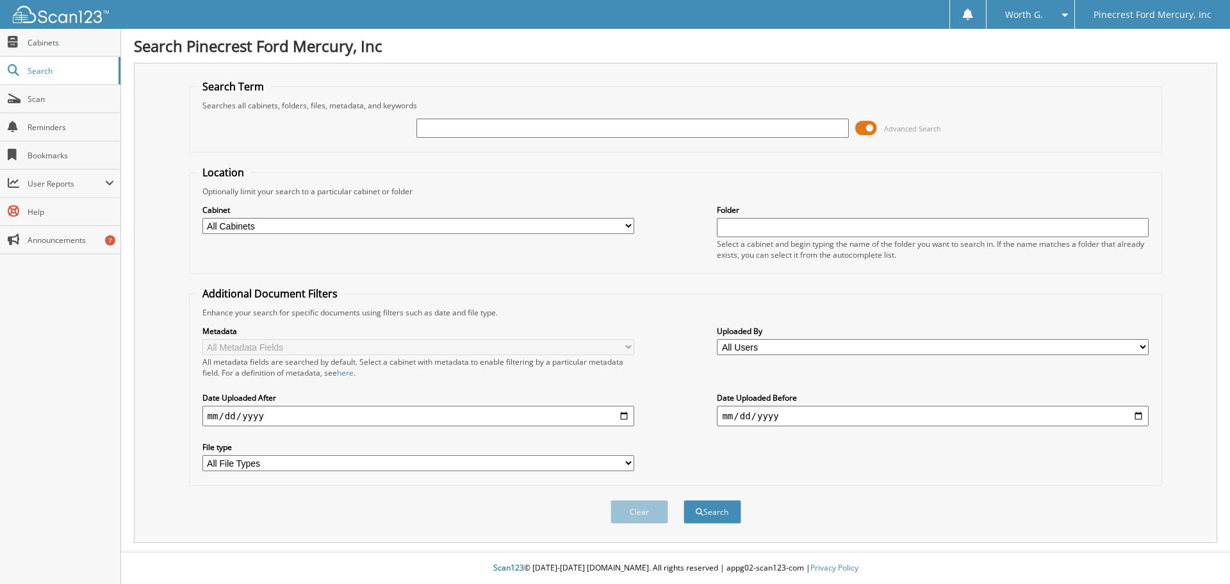
paste input "PZ191058"
type input "PZ191058"
click at [683, 500] on button "Search" at bounding box center [712, 512] width 58 height 24
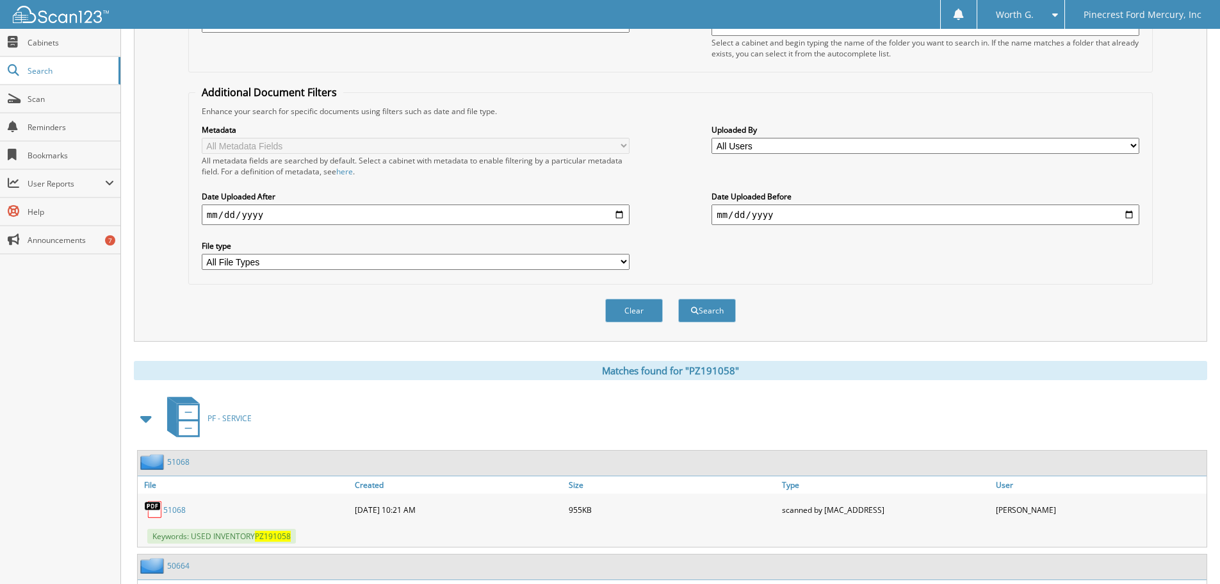
scroll to position [307, 0]
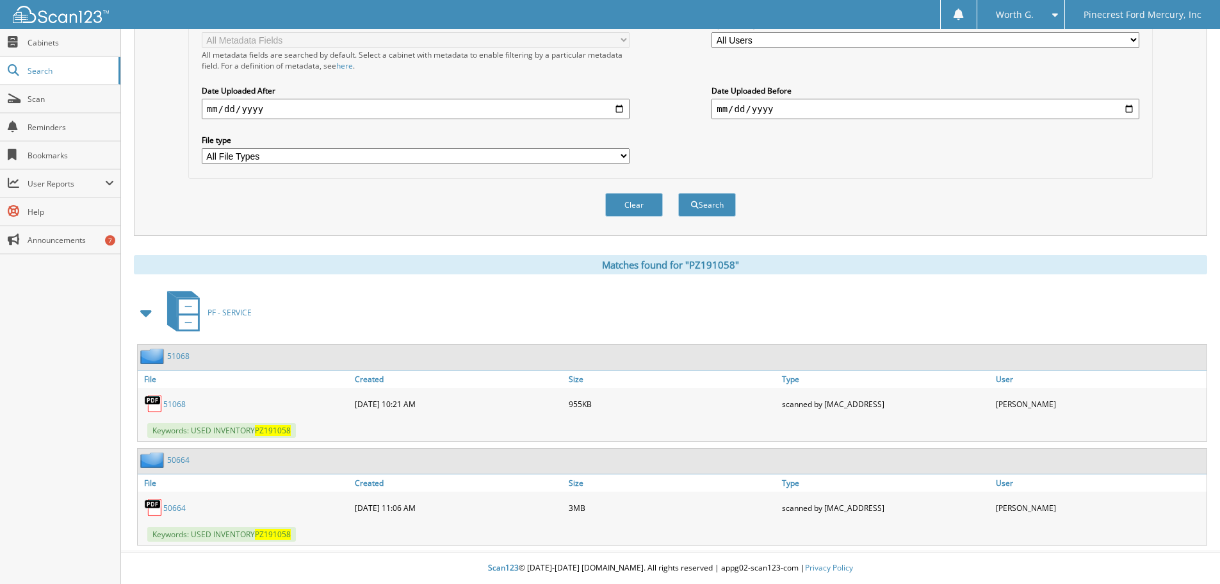
click at [180, 405] on link "51068" at bounding box center [174, 403] width 22 height 11
click at [175, 509] on link "50664" at bounding box center [174, 507] width 22 height 11
click at [630, 222] on div "Clear Search" at bounding box center [670, 205] width 965 height 52
click at [632, 208] on button "Clear" at bounding box center [634, 205] width 58 height 24
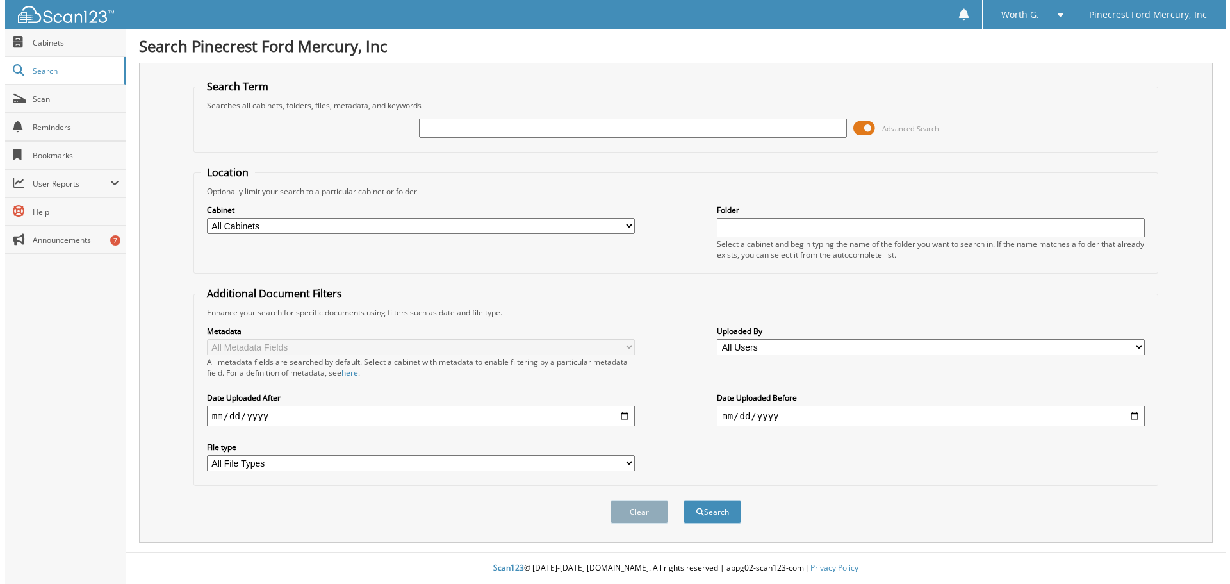
scroll to position [0, 0]
drag, startPoint x: 507, startPoint y: 138, endPoint x: 503, endPoint y: 130, distance: 8.6
paste input "LLA10374"
type input "LLA10374"
click at [683, 500] on button "Search" at bounding box center [712, 512] width 58 height 24
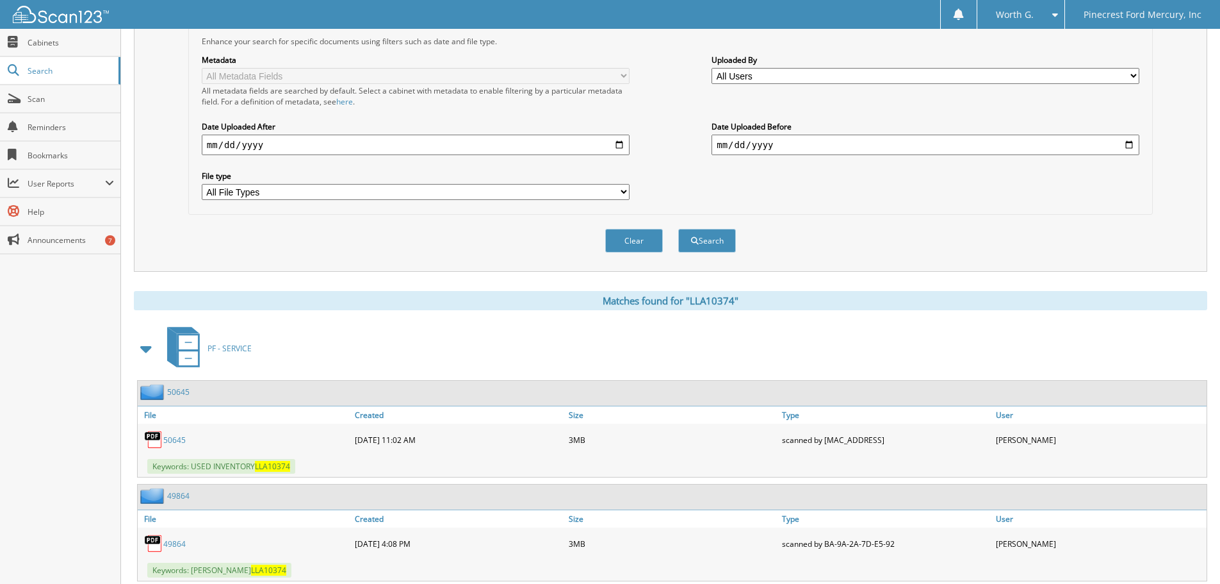
scroll to position [411, 0]
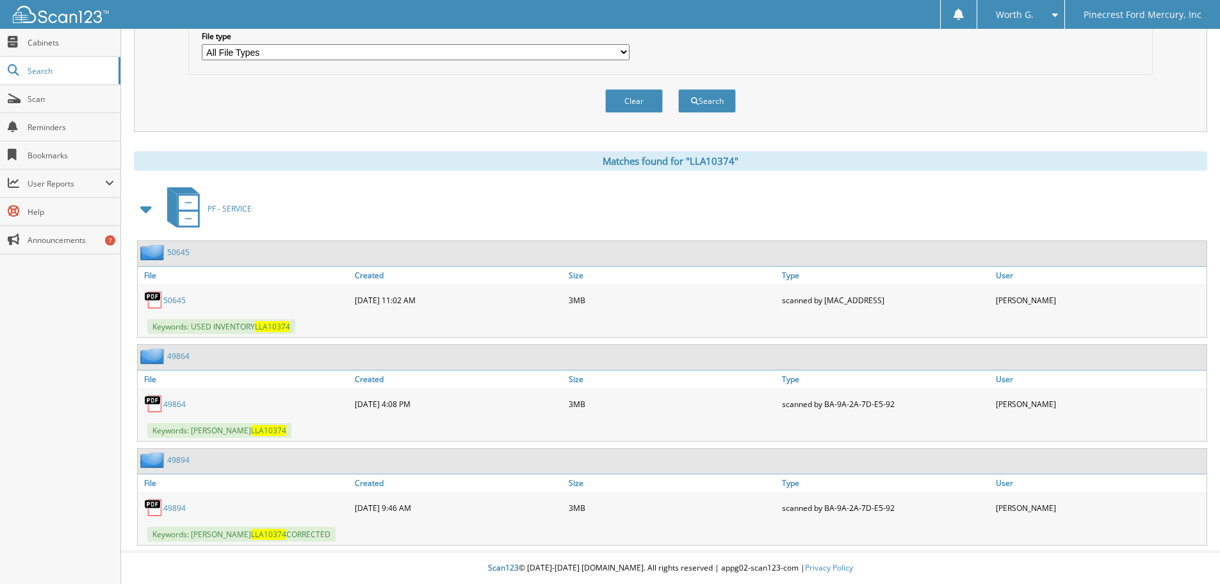
click at [528, 178] on div "Matches found for "LLA10374" PF - SERVICE 50645 File Created Size" at bounding box center [671, 348] width 1074 height 394
click at [174, 305] on link "50645" at bounding box center [174, 300] width 22 height 11
click at [188, 285] on div "50645 07-31-2025 11:02 AM 3MB" at bounding box center [672, 300] width 1069 height 32
click at [176, 300] on link "50645" at bounding box center [174, 300] width 22 height 11
click at [642, 103] on button "Clear" at bounding box center [634, 101] width 58 height 24
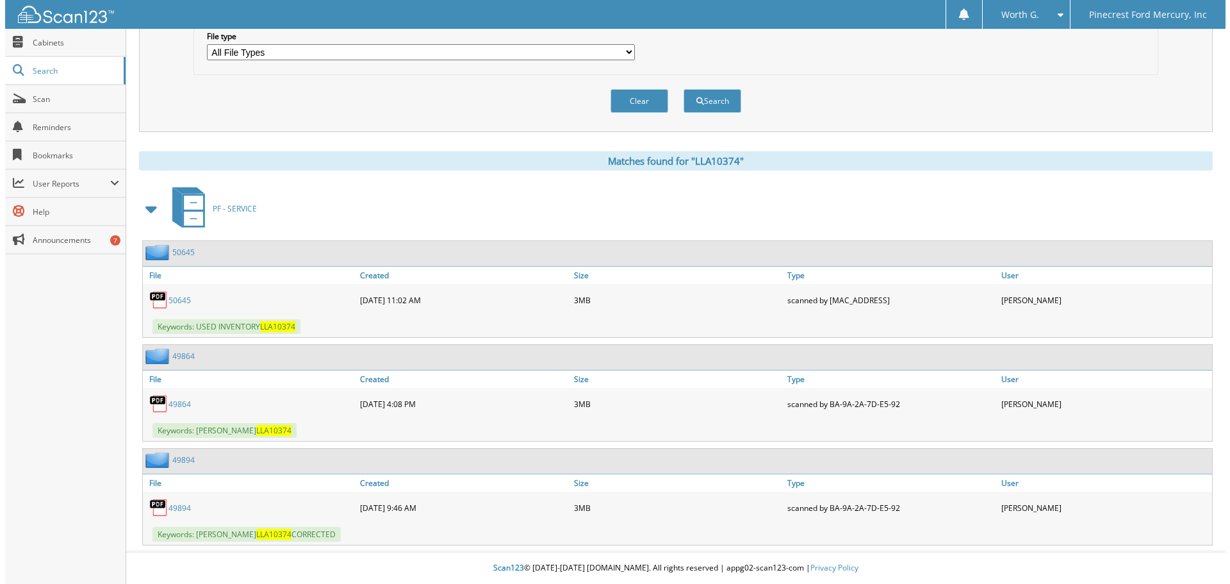
scroll to position [0, 0]
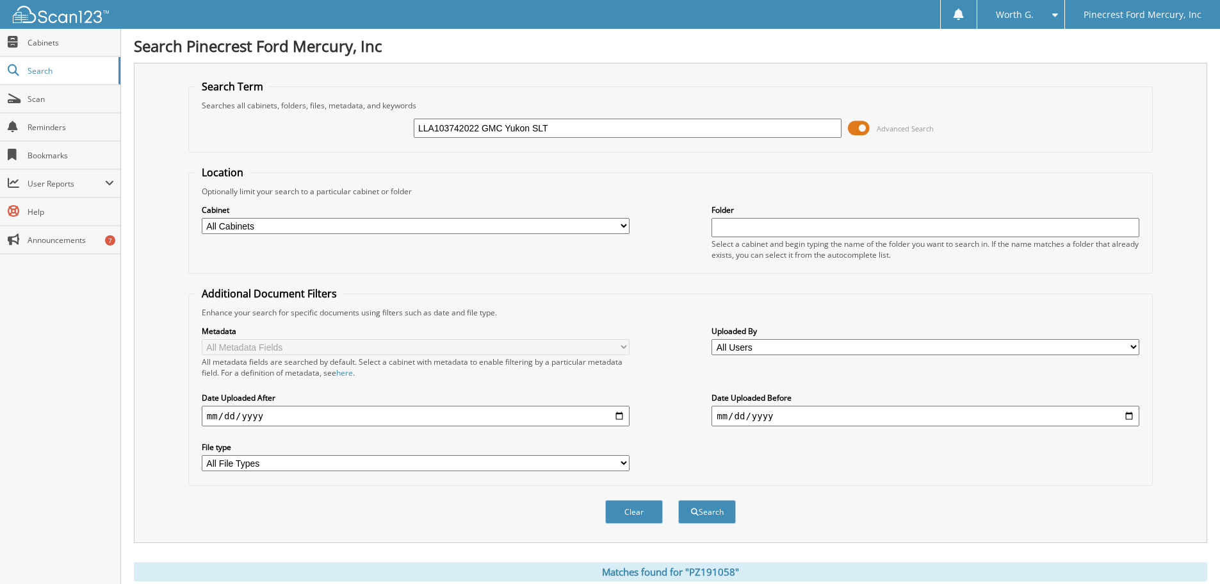
type input "LLA103742022 GMC Yukon SLT"
drag, startPoint x: 596, startPoint y: 117, endPoint x: 491, endPoint y: 132, distance: 106.1
click at [491, 132] on div "LLA103742022 GMC Yukon SLT" at bounding box center [628, 128] width 428 height 22
drag, startPoint x: 575, startPoint y: 126, endPoint x: 375, endPoint y: 146, distance: 200.8
click at [377, 147] on fieldset "Search Term Searches all cabinets, folders, files, metadata, and keywords LLA10…" at bounding box center [670, 115] width 965 height 73
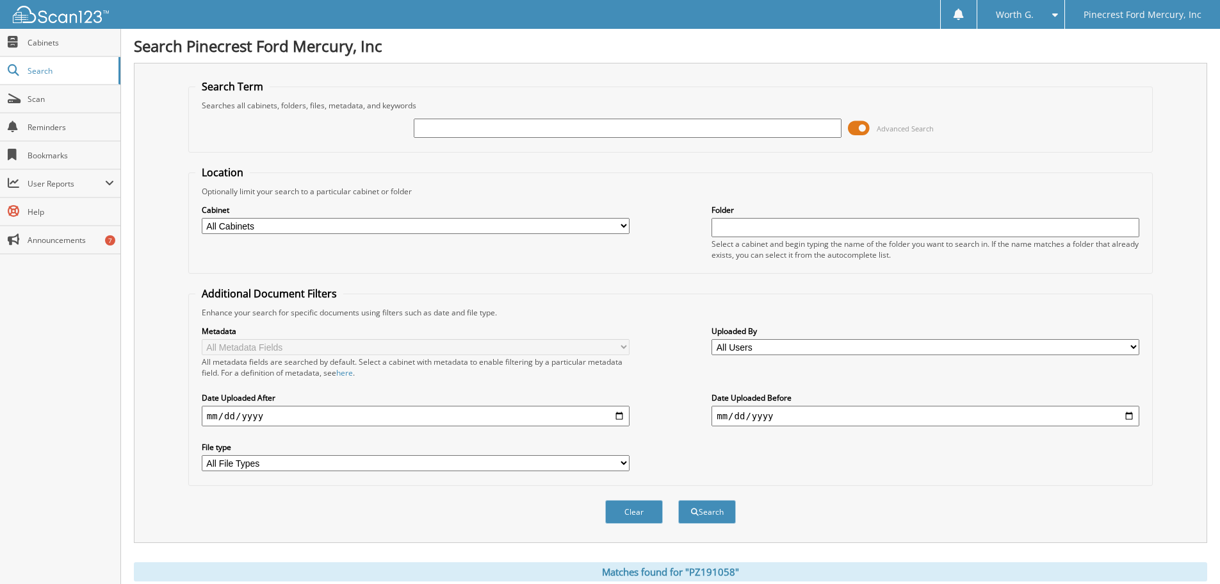
paste input "NR138558"
type input "NR138558"
click at [678, 500] on button "Search" at bounding box center [707, 512] width 58 height 24
click at [545, 130] on input "NR138558" at bounding box center [628, 128] width 428 height 19
click at [417, 127] on input "NR138558" at bounding box center [628, 128] width 428 height 19
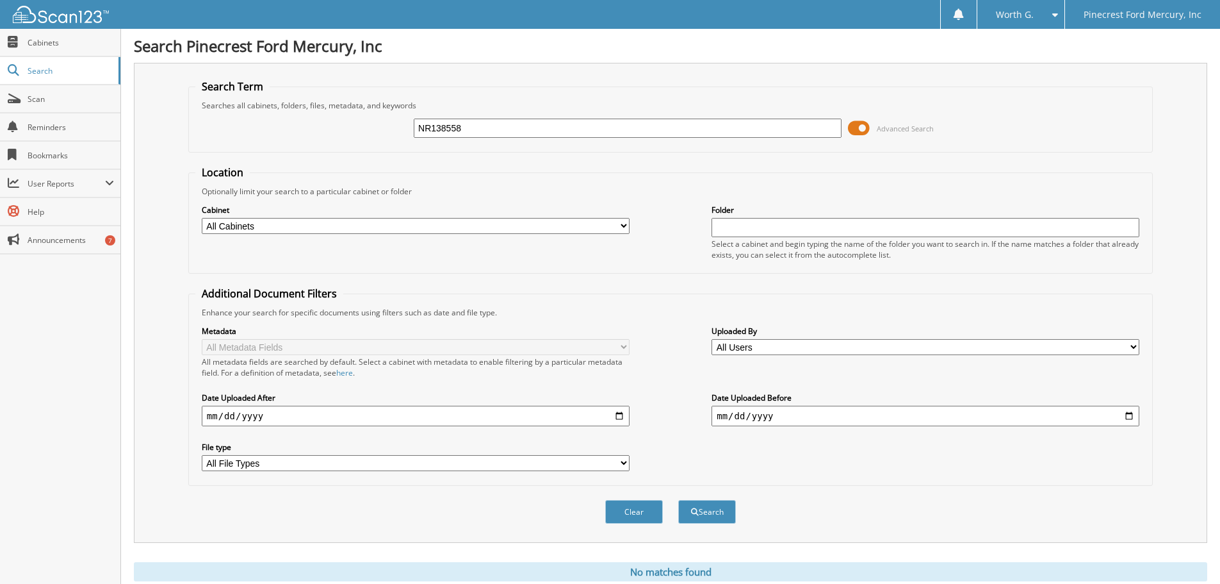
click at [678, 500] on button "Search" at bounding box center [707, 512] width 58 height 24
click at [553, 80] on fieldset "Search Term Searches all cabinets, folders, files, metadata, and keywords NR138…" at bounding box center [670, 115] width 965 height 73
click at [638, 519] on button "Clear" at bounding box center [634, 512] width 58 height 24
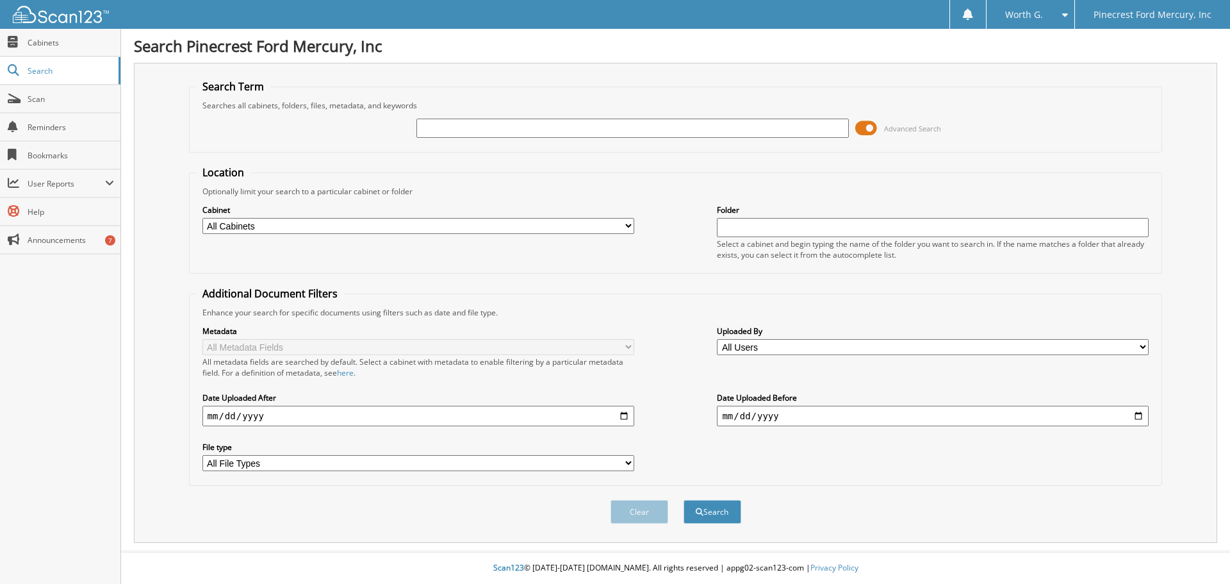
click at [477, 78] on div "Search Term Searches all cabinets, folders, files, metadata, and keywords Advan…" at bounding box center [675, 303] width 1083 height 480
paste input "KG157199"
type input "KG157199"
click at [683, 500] on button "Search" at bounding box center [712, 512] width 58 height 24
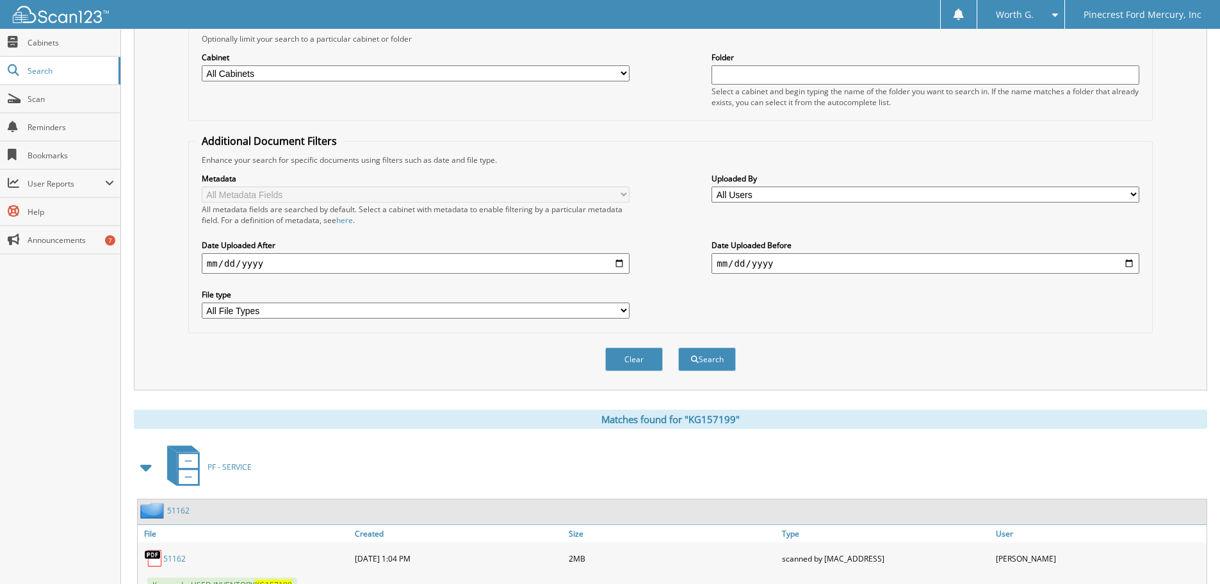
scroll to position [204, 0]
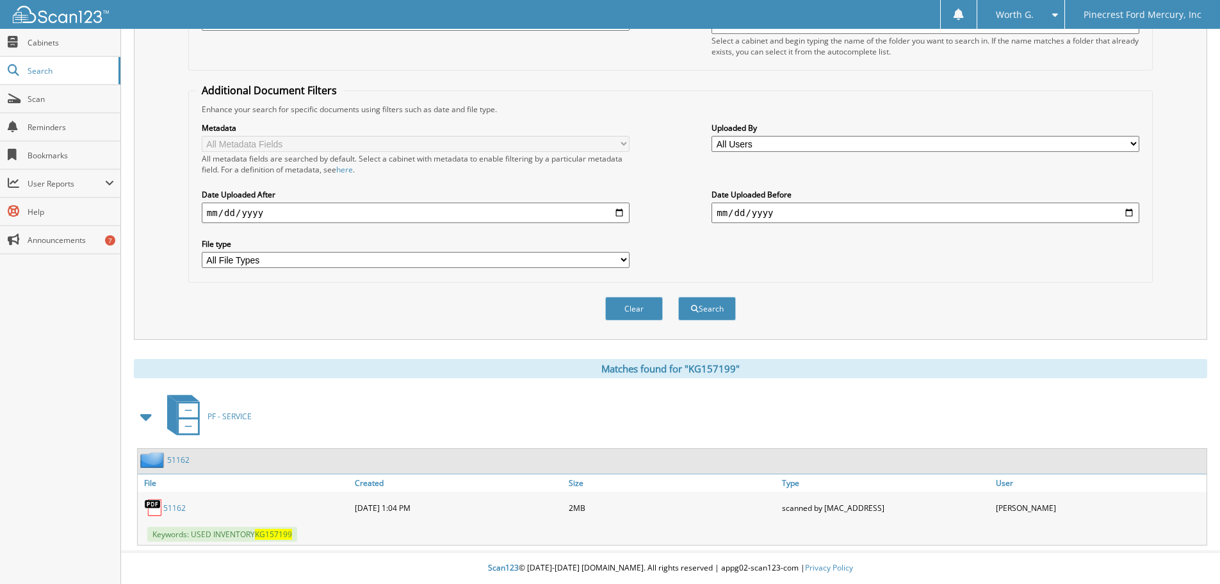
click at [169, 509] on link "51162" at bounding box center [174, 507] width 22 height 11
click at [627, 313] on button "Clear" at bounding box center [634, 309] width 58 height 24
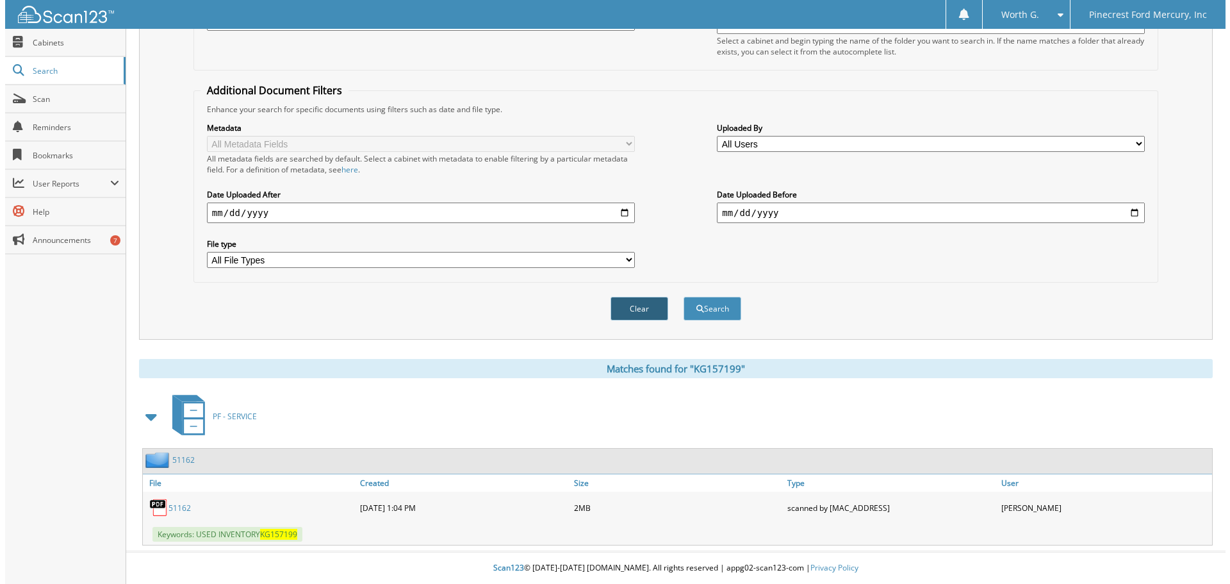
scroll to position [0, 0]
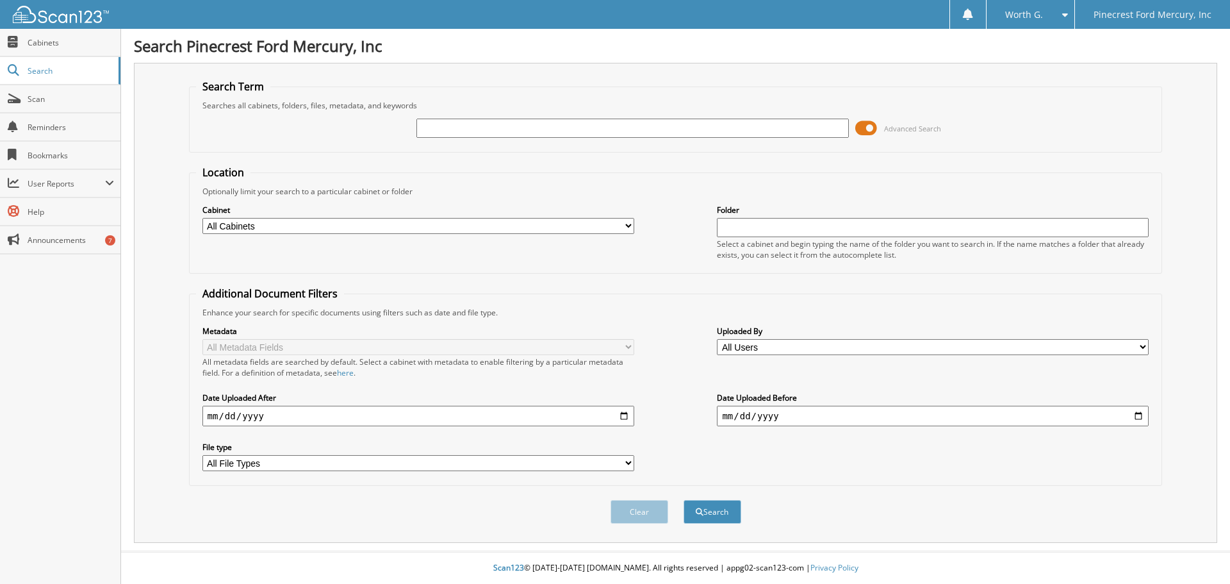
click at [665, 196] on div "Optionally limit your search to a particular cabinet or folder" at bounding box center [676, 191] width 960 height 11
drag, startPoint x: 654, startPoint y: 115, endPoint x: 633, endPoint y: 126, distance: 24.1
paste input "RG328929"
type input "RG328929"
click at [683, 500] on button "Search" at bounding box center [712, 512] width 58 height 24
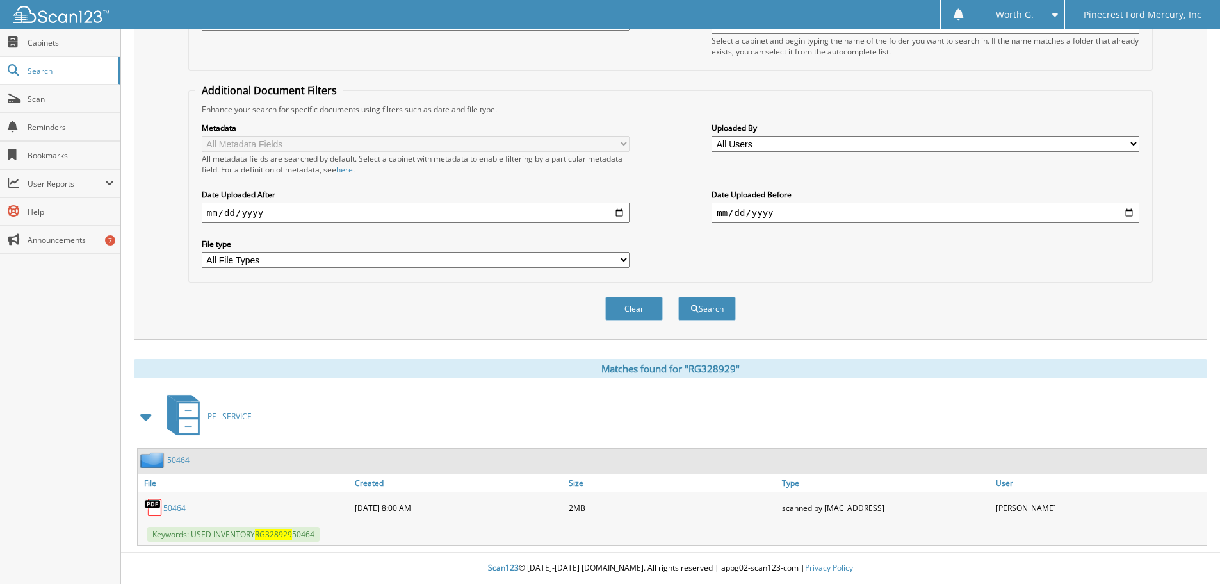
click at [175, 500] on div "50464" at bounding box center [245, 508] width 214 height 26
click at [174, 505] on link "50464" at bounding box center [174, 507] width 22 height 11
